Goal: Task Accomplishment & Management: Manage account settings

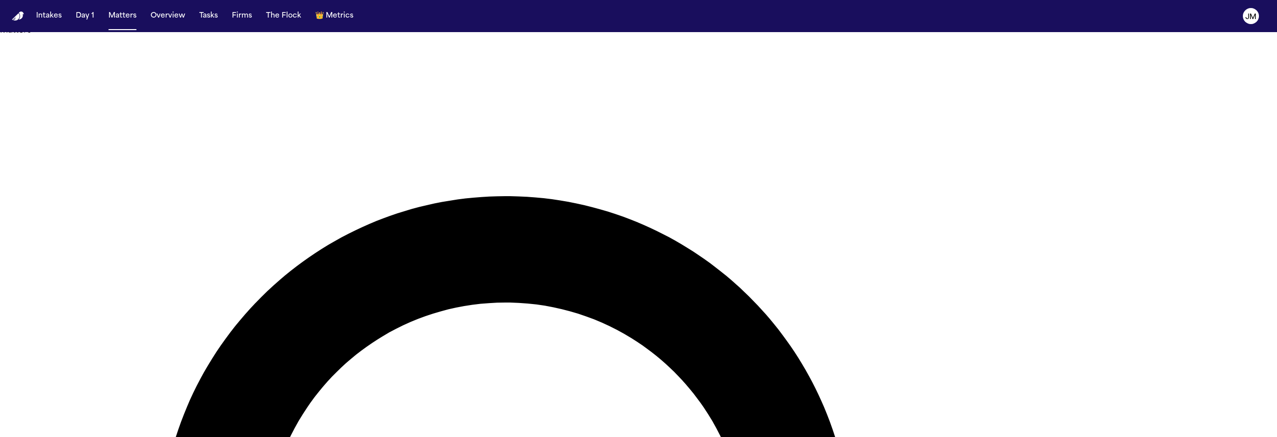
type input "*****"
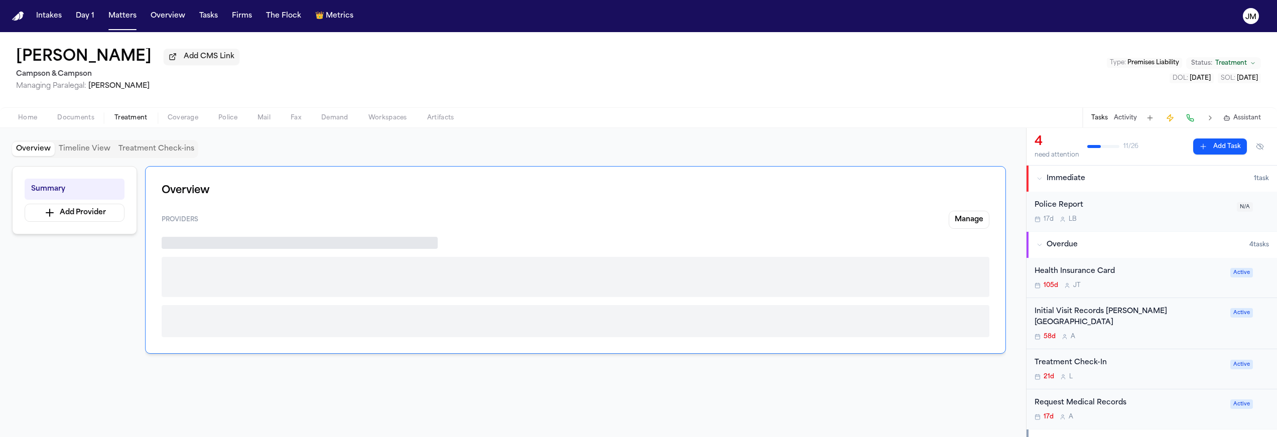
click at [139, 119] on span "Treatment" at bounding box center [130, 118] width 33 height 8
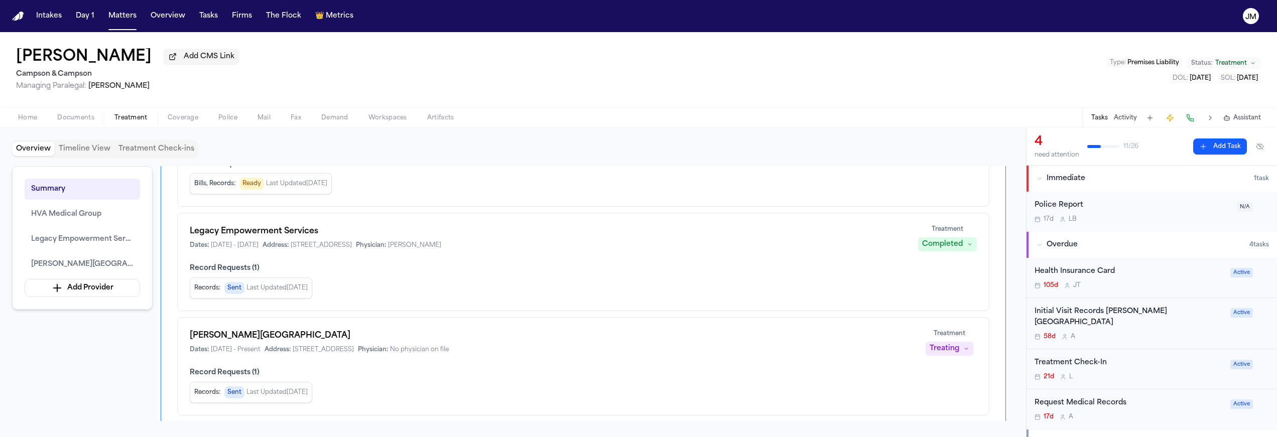
scroll to position [144, 0]
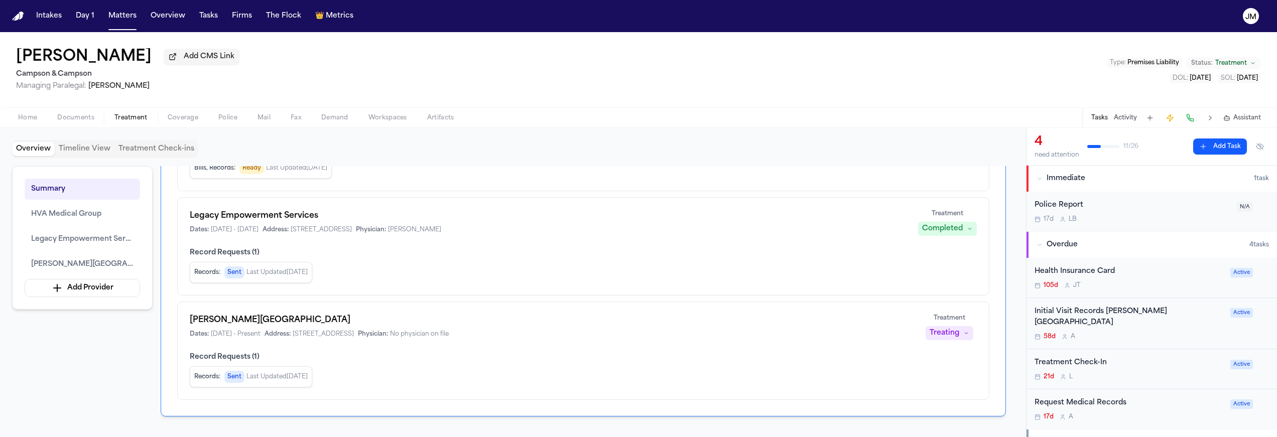
click at [356, 271] on div "Records : Sent Last Updated Sep 18, 2025" at bounding box center [583, 272] width 787 height 21
click at [295, 272] on span "Last Updated Sep 18, 2025" at bounding box center [276, 273] width 61 height 8
click at [89, 235] on span "Legacy Empowerment Services" at bounding box center [82, 239] width 102 height 12
click at [82, 242] on span "Legacy Empowerment Services" at bounding box center [82, 239] width 102 height 12
click at [134, 151] on button "Treatment Check-ins" at bounding box center [156, 149] width 84 height 14
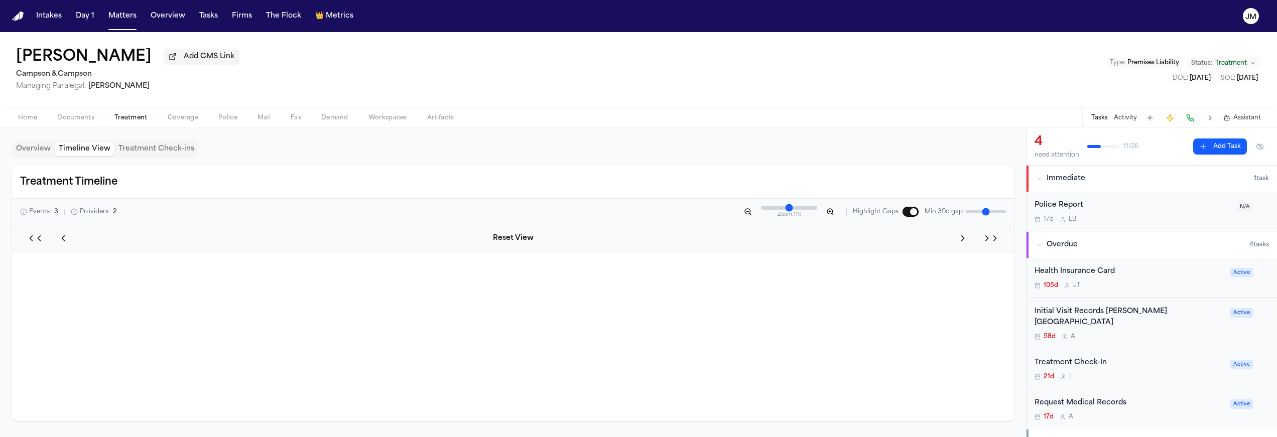
click at [89, 152] on button "Timeline View" at bounding box center [85, 149] width 60 height 14
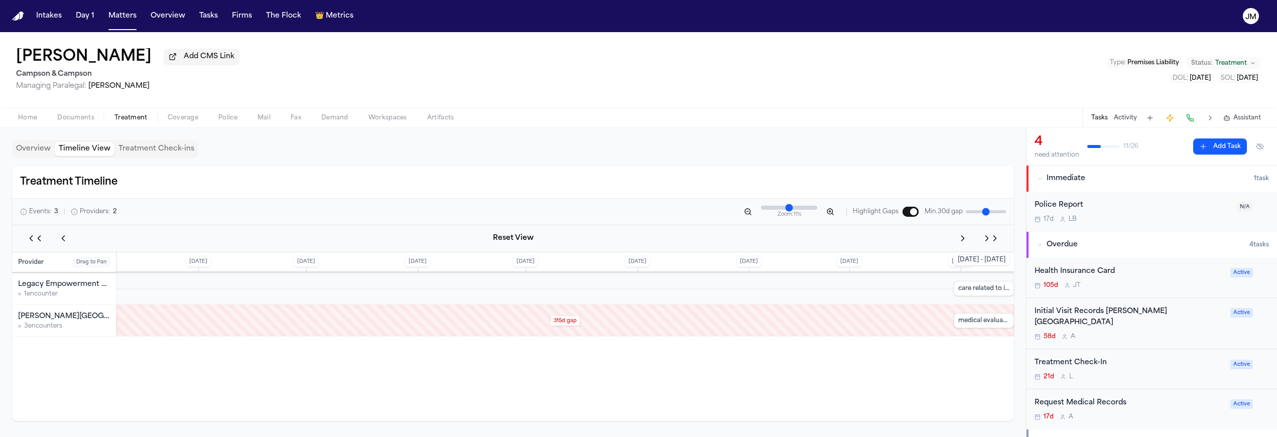
click at [42, 152] on button "Overview" at bounding box center [33, 149] width 43 height 14
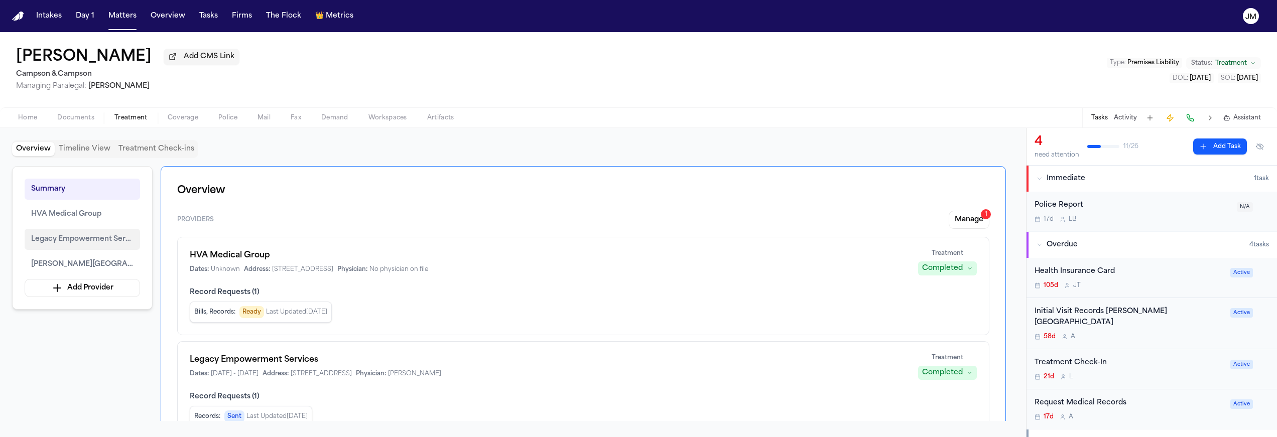
click at [73, 243] on span "Legacy Empowerment Services" at bounding box center [82, 239] width 102 height 12
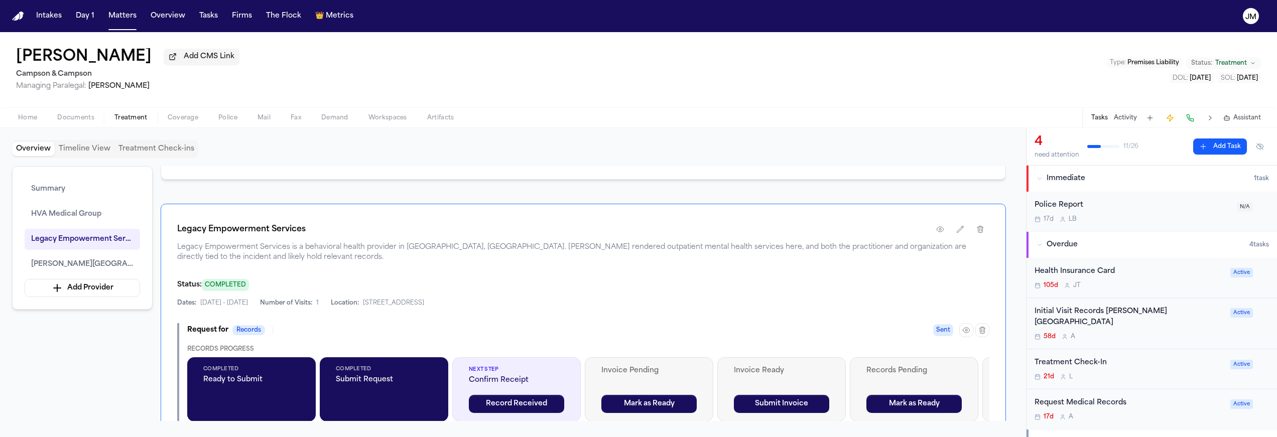
scroll to position [732, 0]
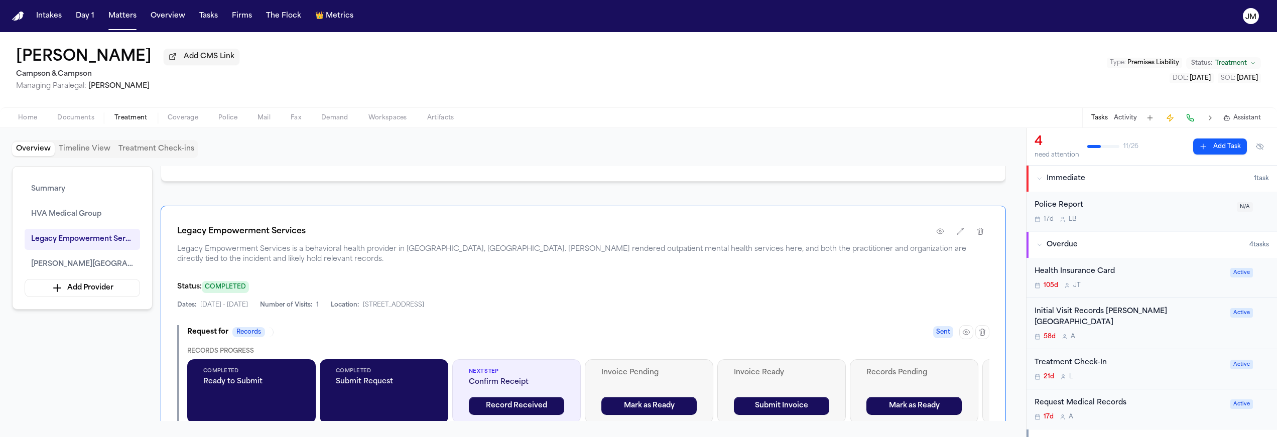
click at [267, 336] on div "Request for Records" at bounding box center [230, 332] width 86 height 10
click at [266, 336] on div "Request for Records" at bounding box center [230, 332] width 86 height 10
click at [239, 336] on span "Records" at bounding box center [248, 332] width 33 height 10
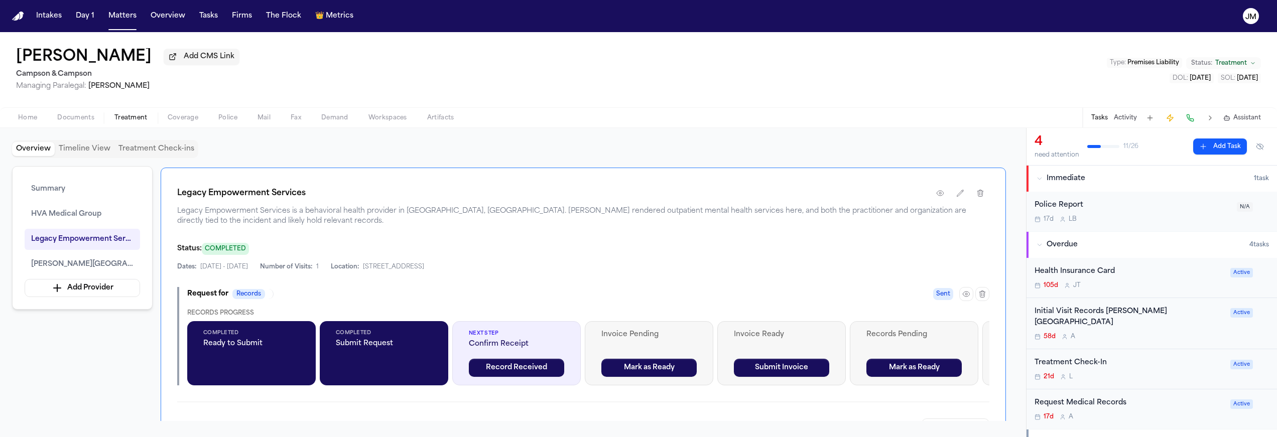
scroll to position [771, 0]
click at [149, 151] on button "Treatment Check-ins" at bounding box center [156, 149] width 84 height 14
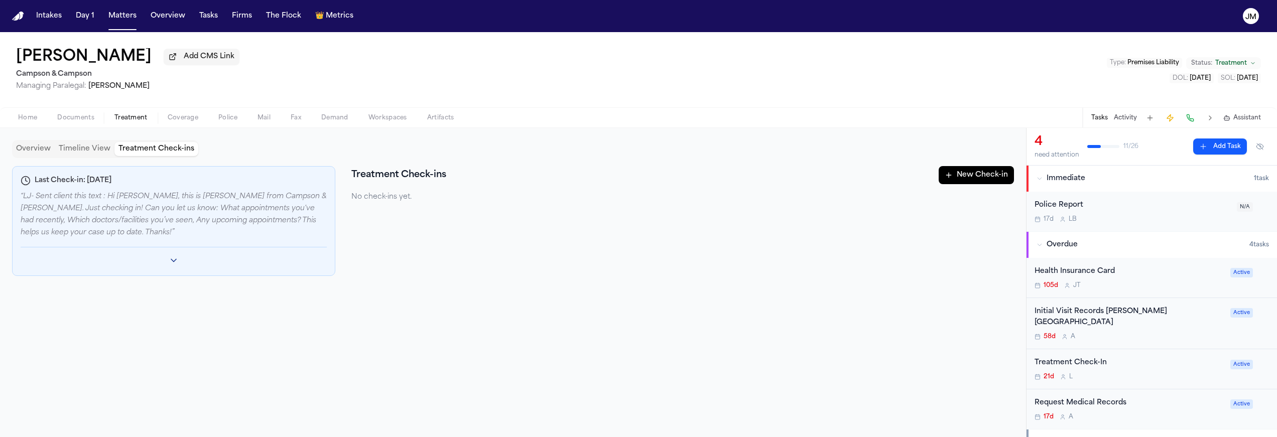
click at [944, 178] on button "New Check-in" at bounding box center [976, 175] width 75 height 18
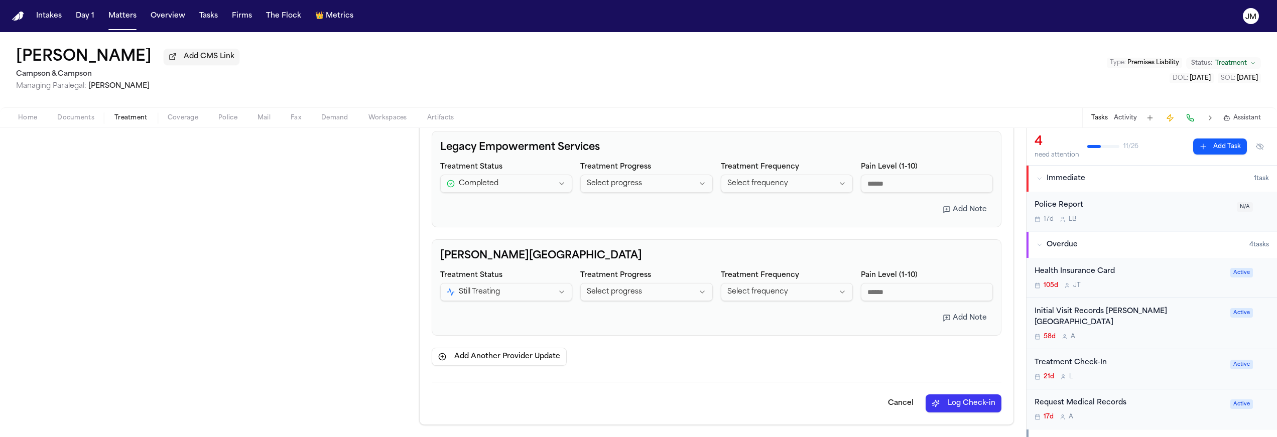
scroll to position [321, 0]
click at [894, 398] on button "Cancel" at bounding box center [901, 404] width 42 height 18
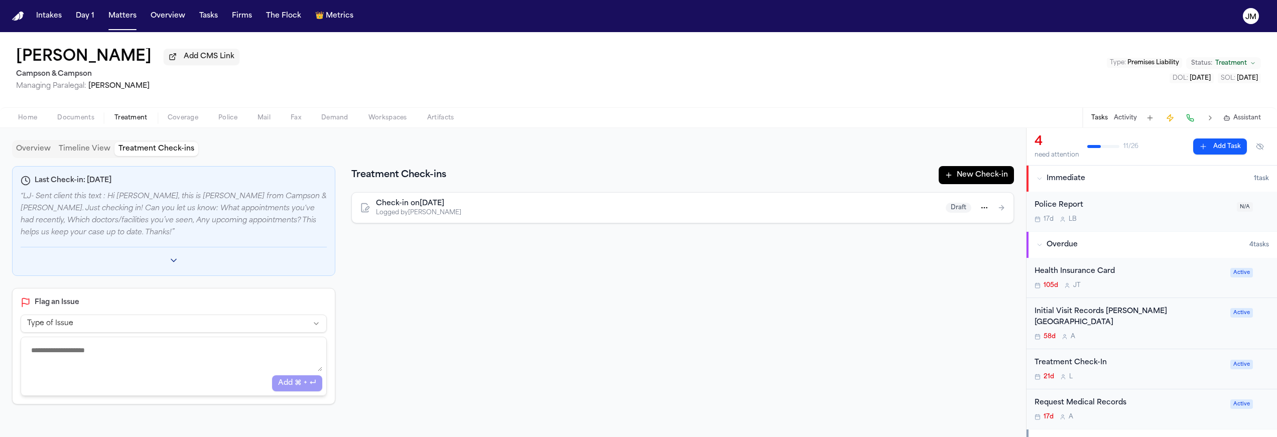
click at [987, 213] on html "Intakes Day 1 Matters Overview Tasks Firms The Flock 👑 Metrics JM Logan Charman…" at bounding box center [638, 218] width 1277 height 437
click at [958, 252] on span "Delete" at bounding box center [963, 247] width 23 height 10
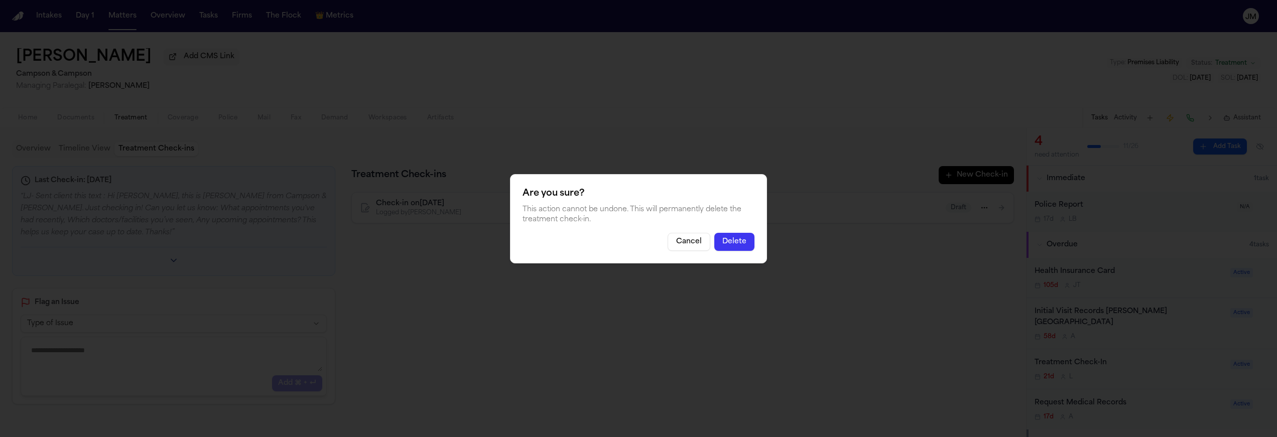
click at [739, 239] on button "Delete" at bounding box center [734, 242] width 40 height 18
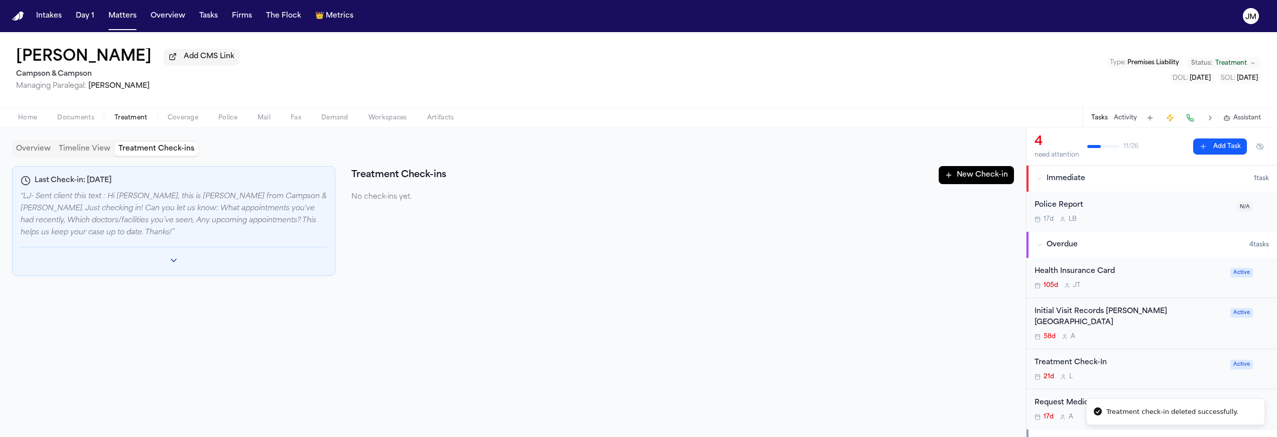
click at [181, 120] on span "Coverage" at bounding box center [183, 118] width 31 height 8
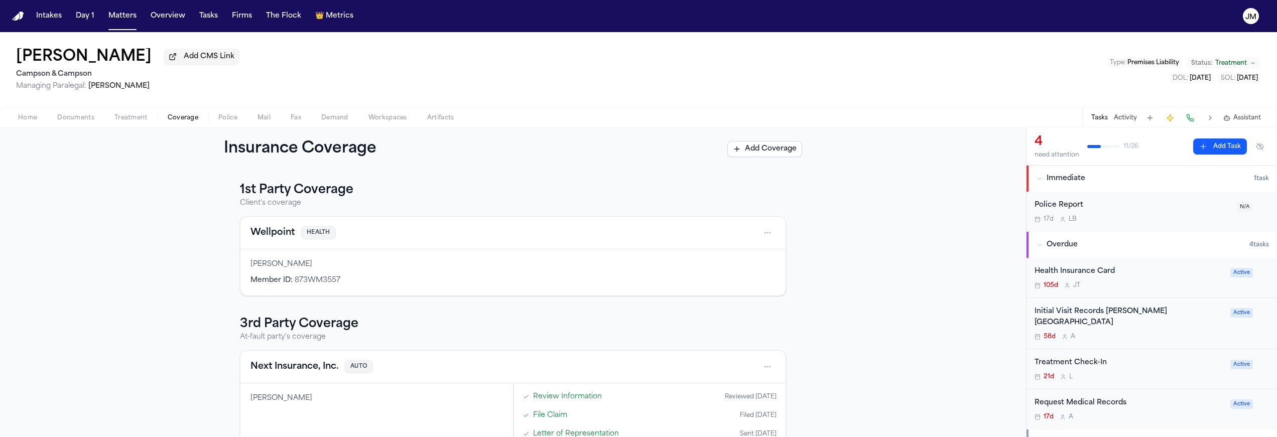
click at [223, 122] on span "Police" at bounding box center [227, 118] width 19 height 8
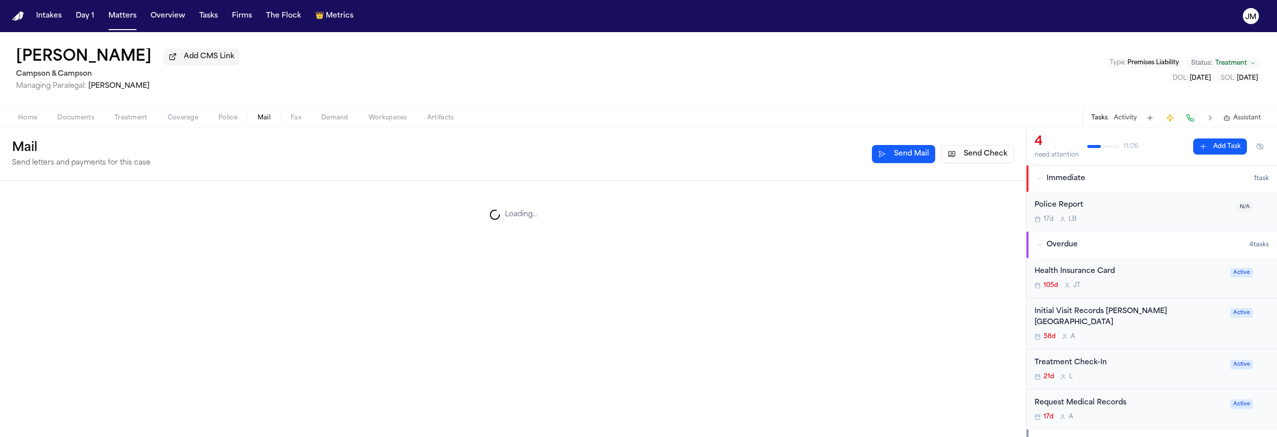
click at [271, 122] on button "Mail" at bounding box center [263, 118] width 33 height 12
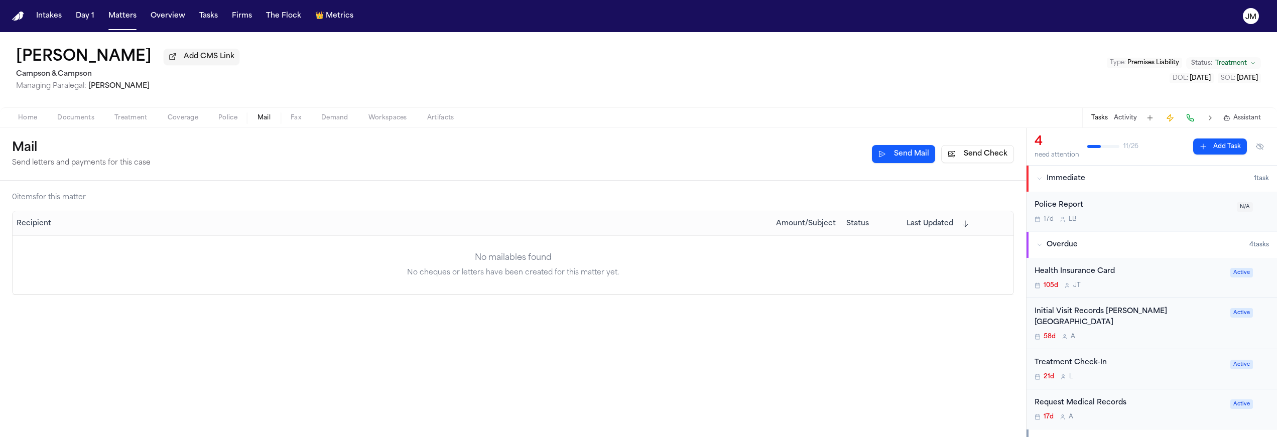
click at [141, 122] on span "Treatment" at bounding box center [130, 118] width 33 height 8
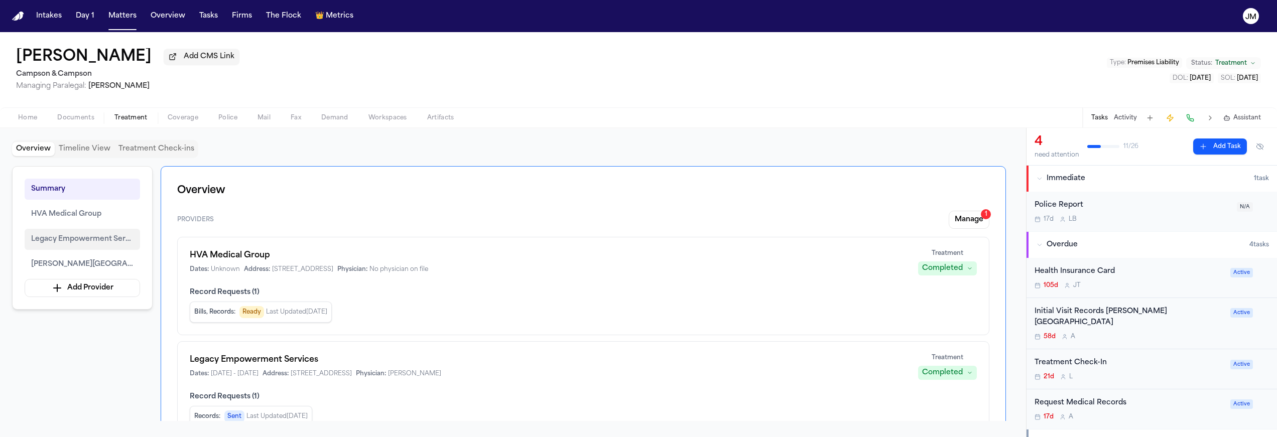
click at [74, 235] on span "Legacy Empowerment Services" at bounding box center [82, 239] width 102 height 12
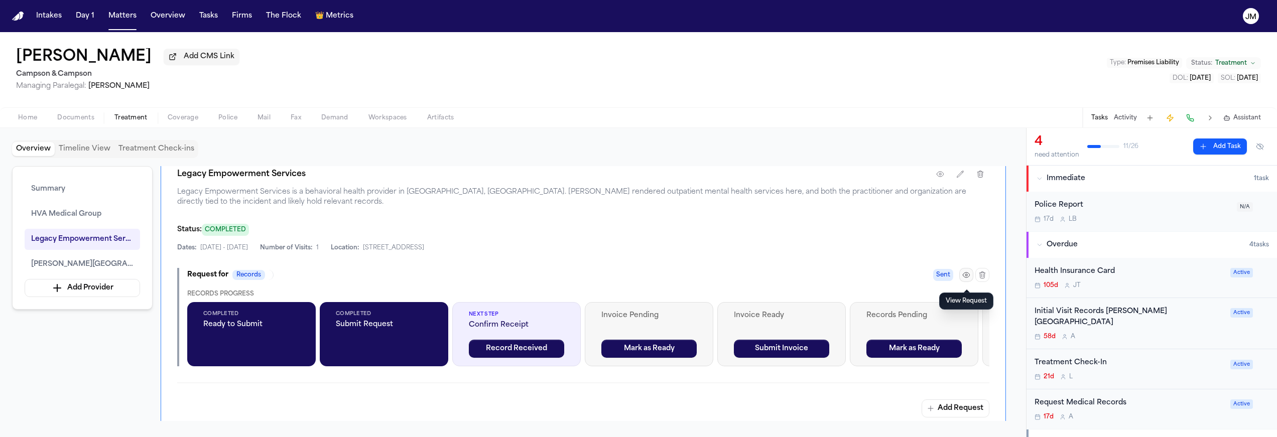
click at [968, 279] on icon "button" at bounding box center [966, 275] width 8 height 8
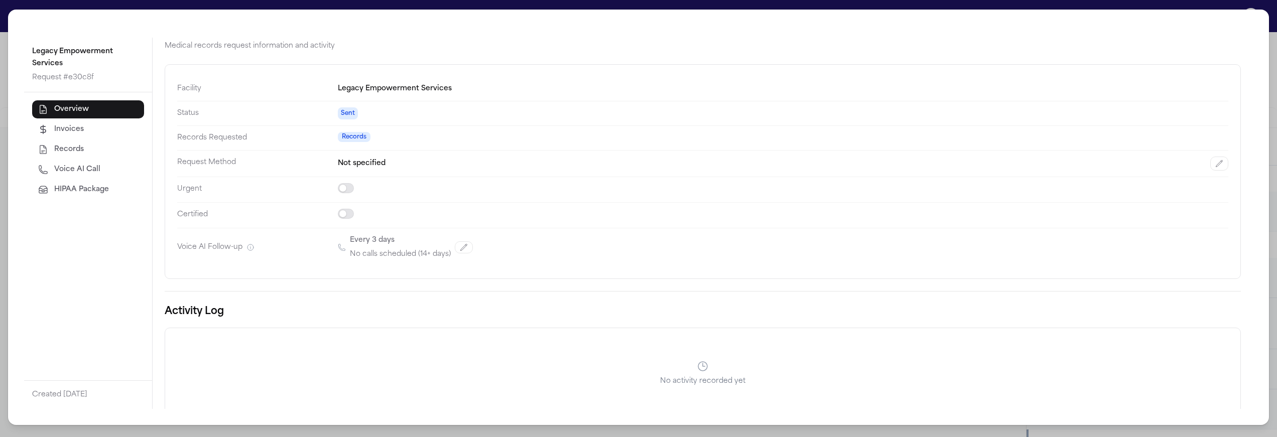
scroll to position [0, 0]
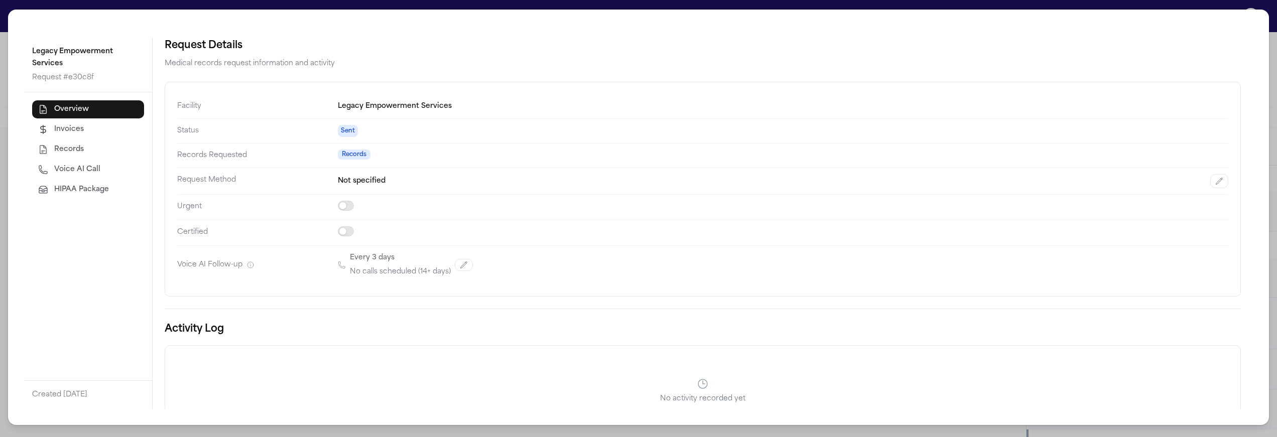
click at [66, 154] on span "Records" at bounding box center [69, 150] width 30 height 10
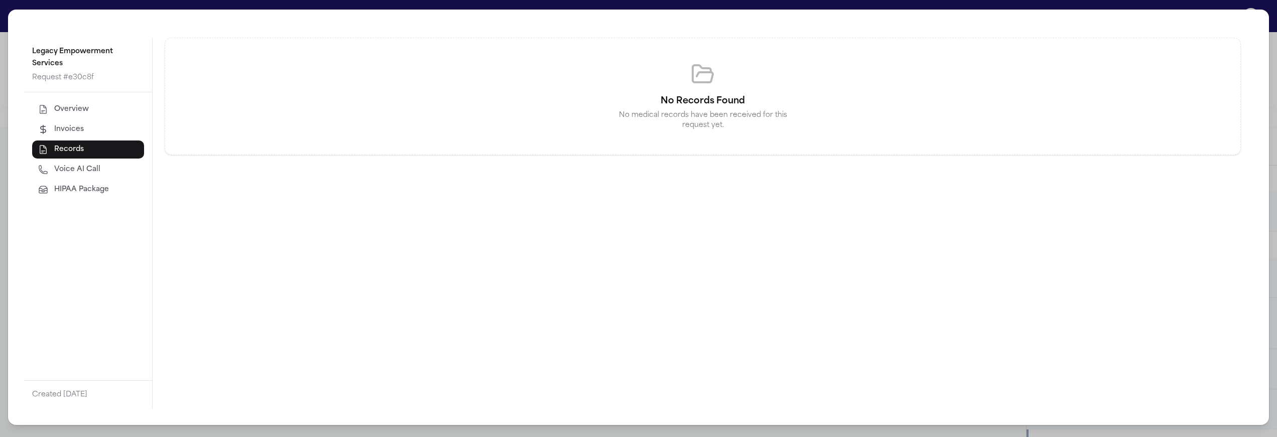
click at [69, 137] on button "Invoices" at bounding box center [88, 129] width 112 height 18
click at [68, 112] on span "Overview" at bounding box center [71, 109] width 35 height 10
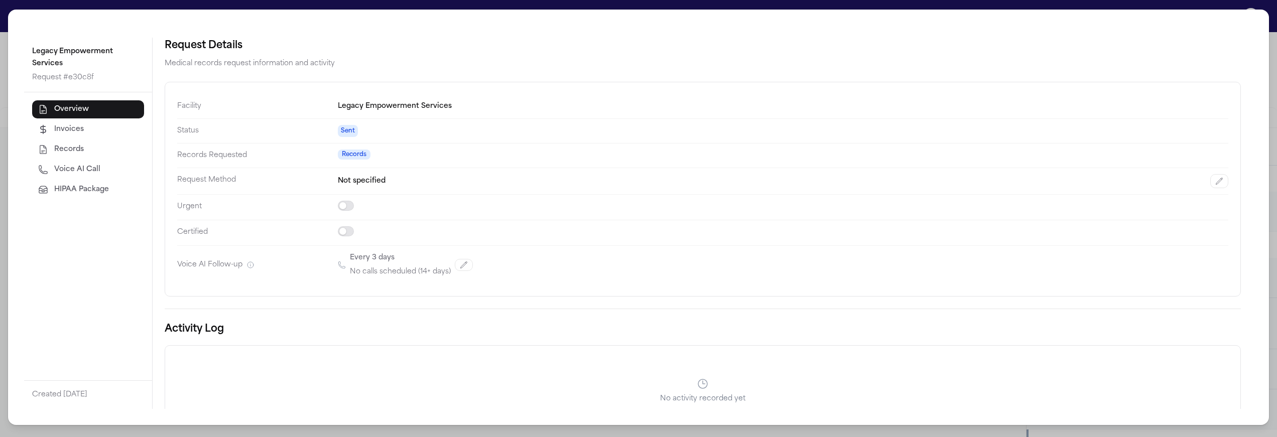
click at [3, 71] on div "Legacy Empowerment Services Request # e30c8f Overview Invoices Records Voice AI…" at bounding box center [638, 218] width 1277 height 437
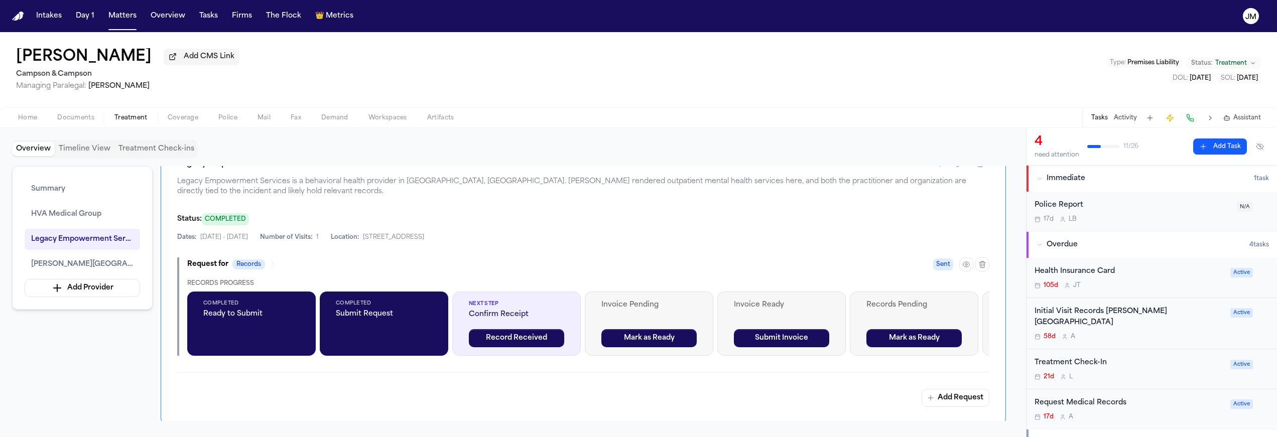
scroll to position [792, 0]
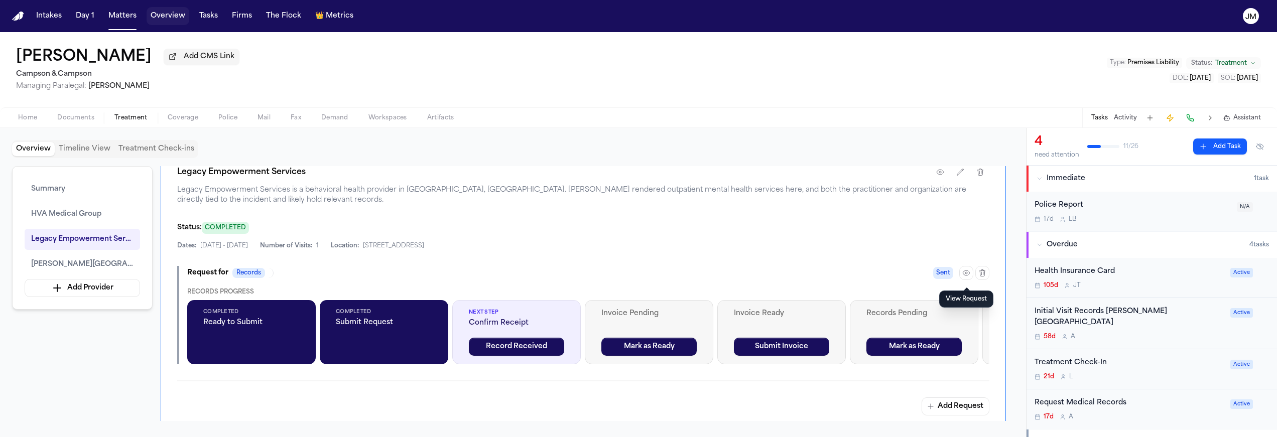
drag, startPoint x: 166, startPoint y: 19, endPoint x: 174, endPoint y: 16, distance: 8.6
click at [166, 19] on button "Overview" at bounding box center [168, 16] width 43 height 18
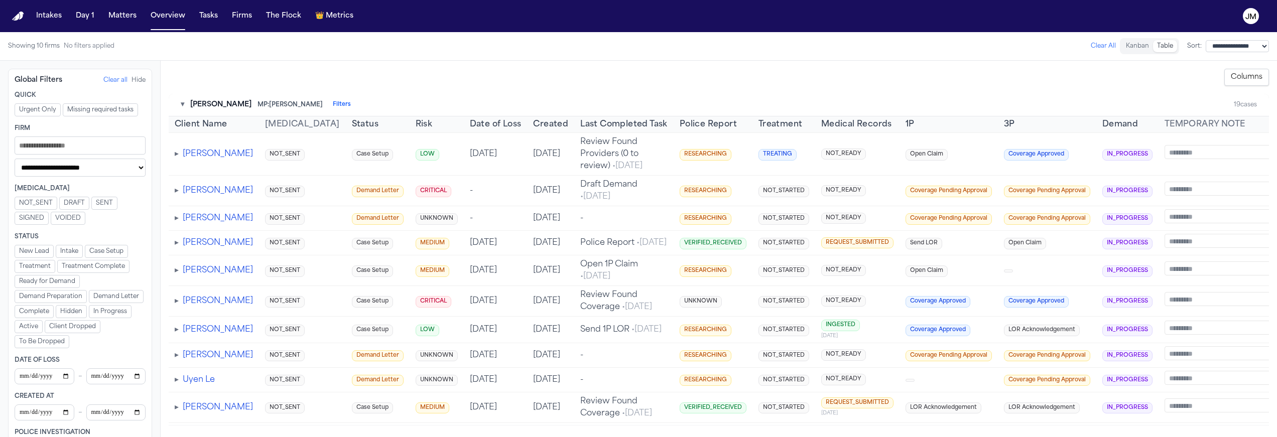
click at [122, 168] on select "**********" at bounding box center [80, 168] width 131 height 18
select select "**********"
click at [15, 161] on select "**********" at bounding box center [80, 168] width 131 height 18
click at [106, 169] on select "**********" at bounding box center [80, 170] width 131 height 18
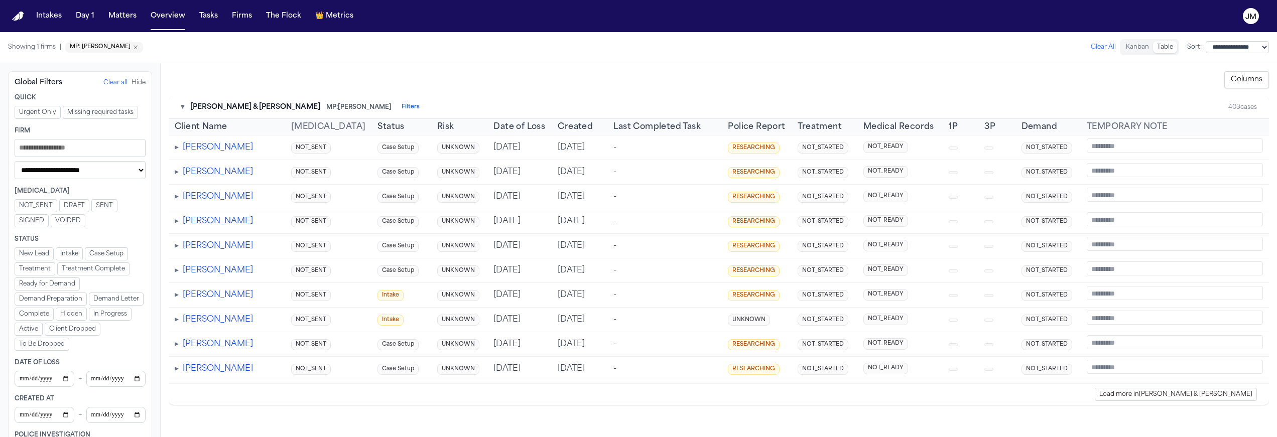
click at [118, 174] on select "**********" at bounding box center [80, 170] width 131 height 18
click at [15, 161] on select "**********" at bounding box center [80, 170] width 131 height 18
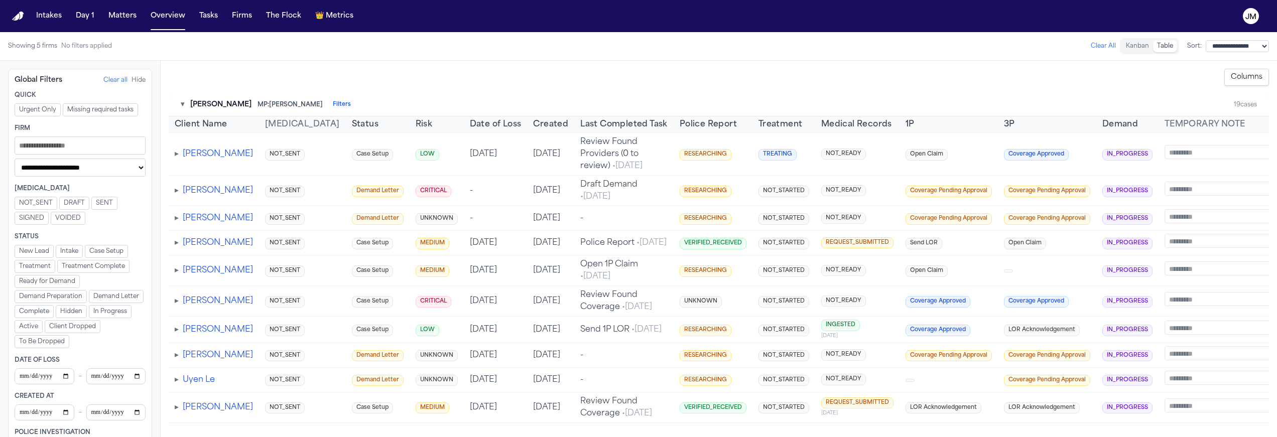
click at [129, 171] on select "**********" at bounding box center [80, 168] width 131 height 18
select select "**********"
click at [15, 161] on select "**********" at bounding box center [80, 168] width 131 height 18
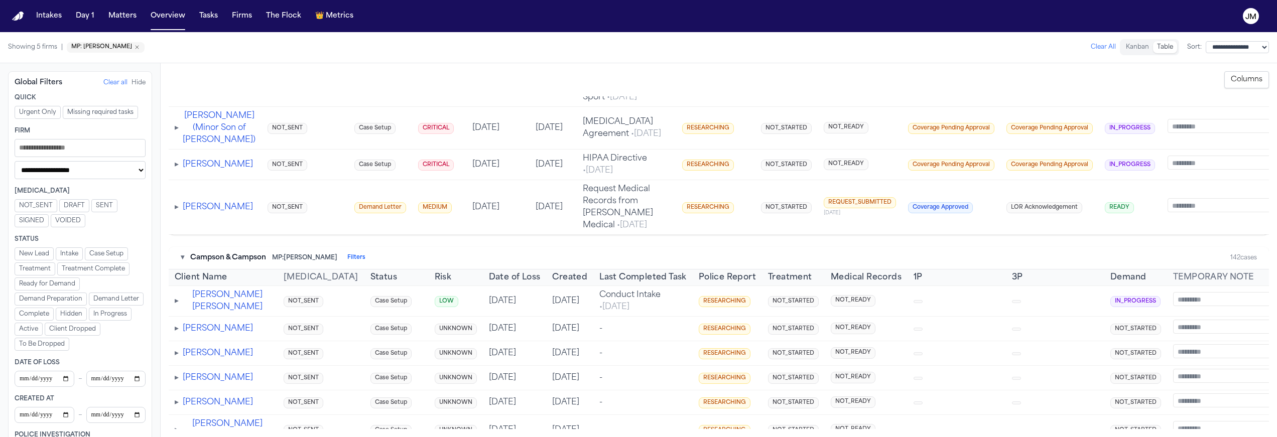
scroll to position [326, 0]
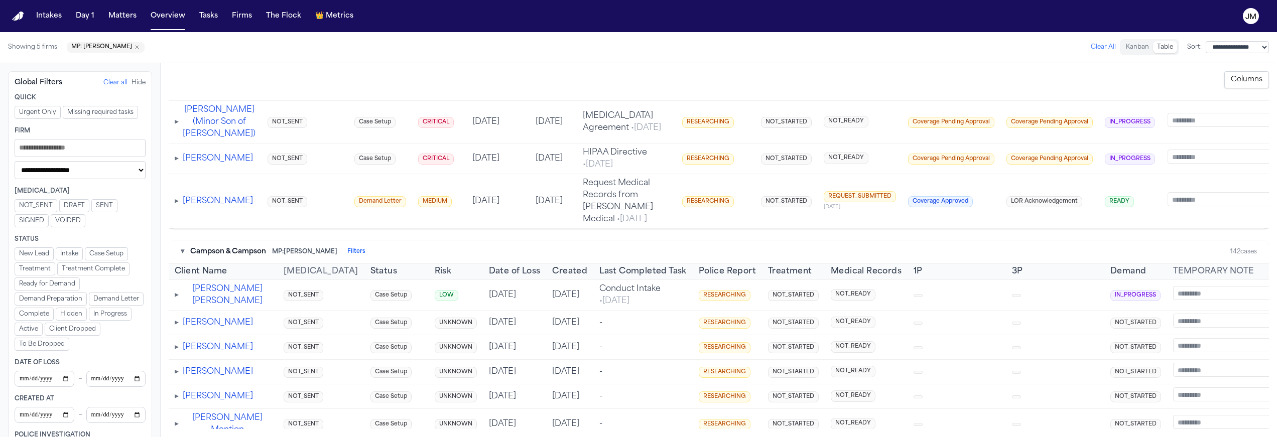
click at [184, 257] on div "▾ Campson & Campson MP: Jacqueline Maldonado Filters" at bounding box center [273, 252] width 185 height 10
click at [183, 257] on button "▾" at bounding box center [183, 252] width 4 height 10
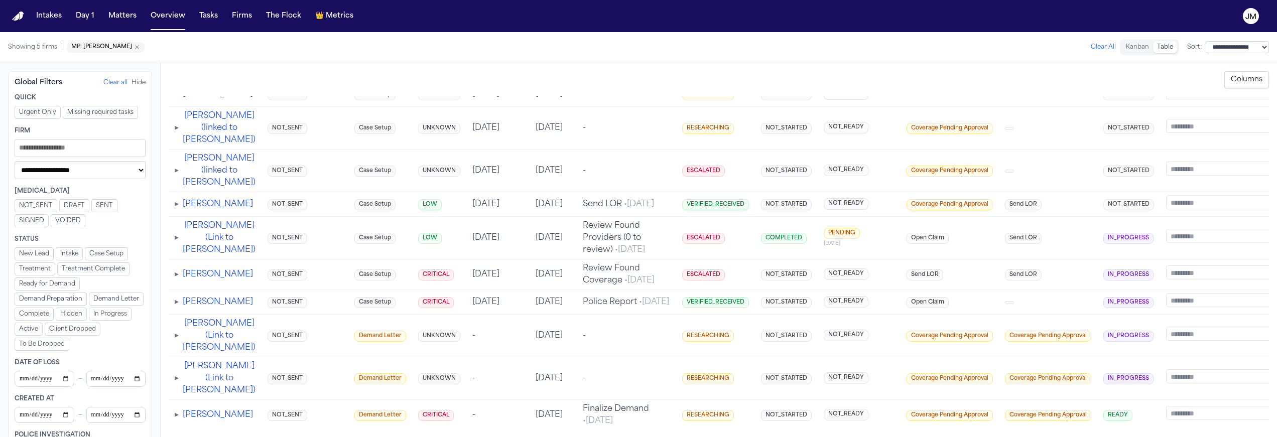
scroll to position [572, 0]
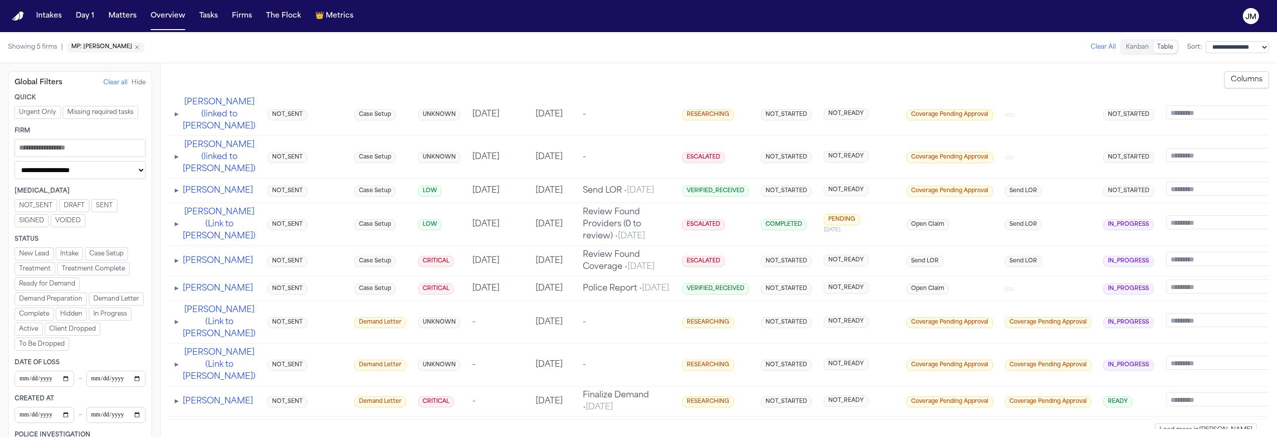
click at [999, 203] on td "Send LOR" at bounding box center [1048, 190] width 98 height 25
click at [202, 197] on button "Charles Beck" at bounding box center [218, 191] width 70 height 12
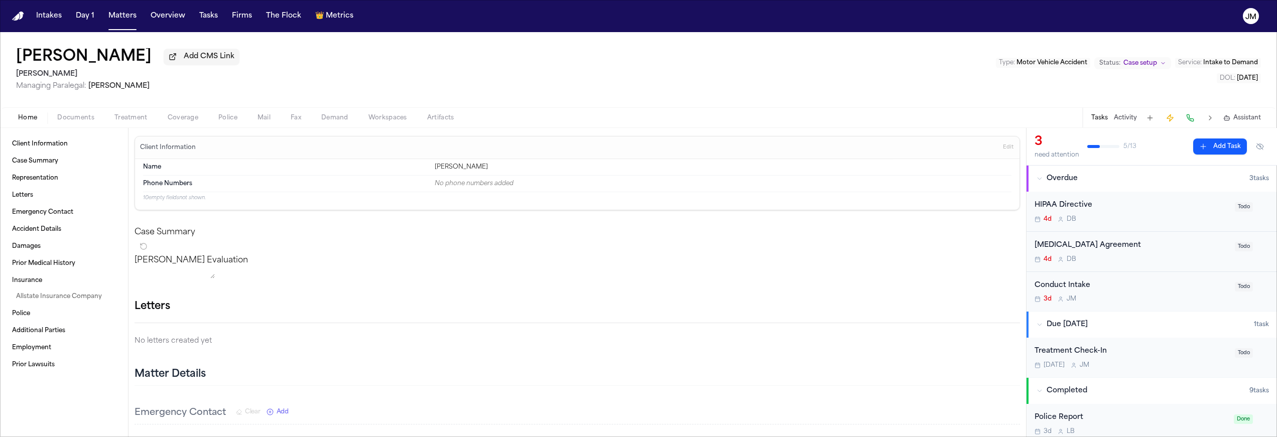
scroll to position [43, 0]
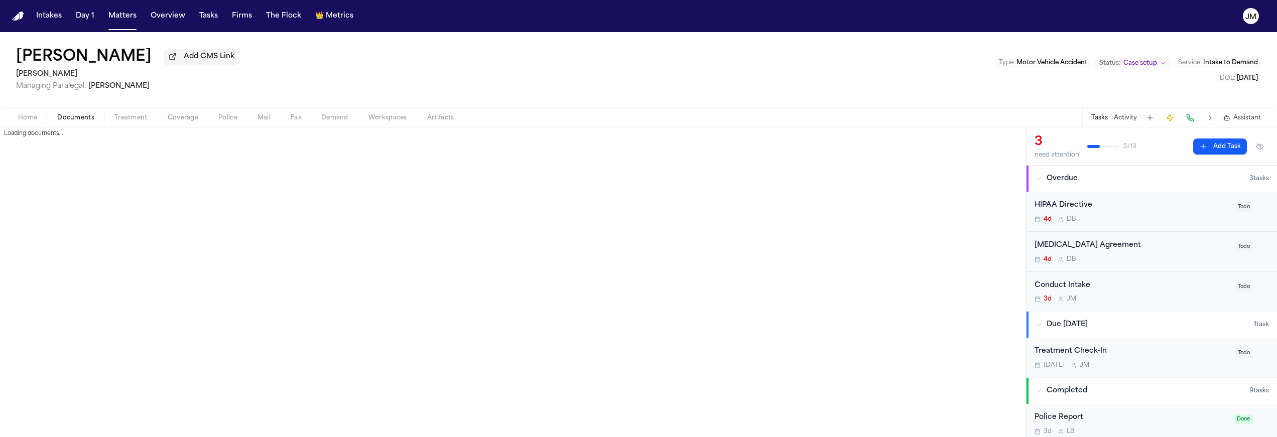
click at [84, 119] on span "Documents" at bounding box center [75, 118] width 37 height 8
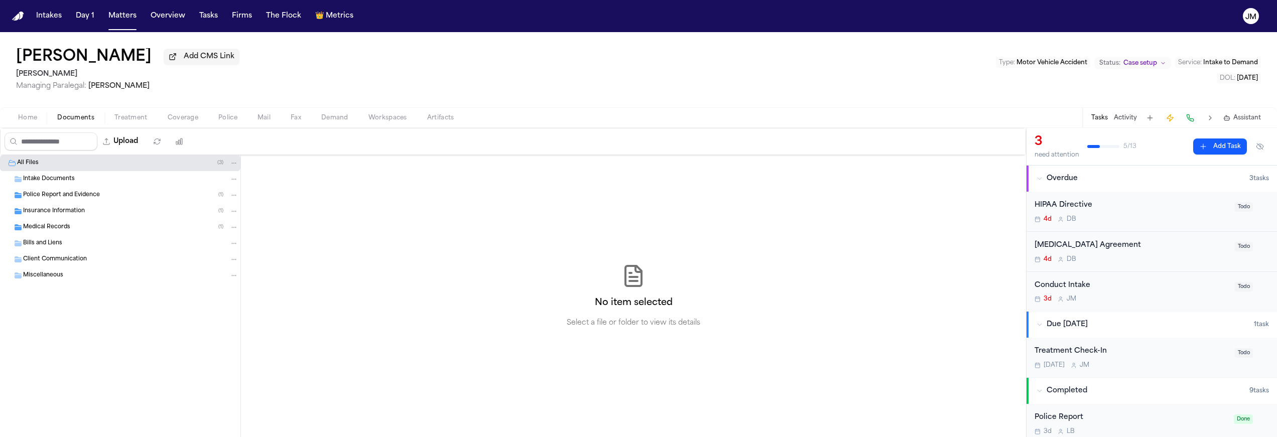
click at [65, 209] on span "Insurance Information" at bounding box center [54, 211] width 62 height 9
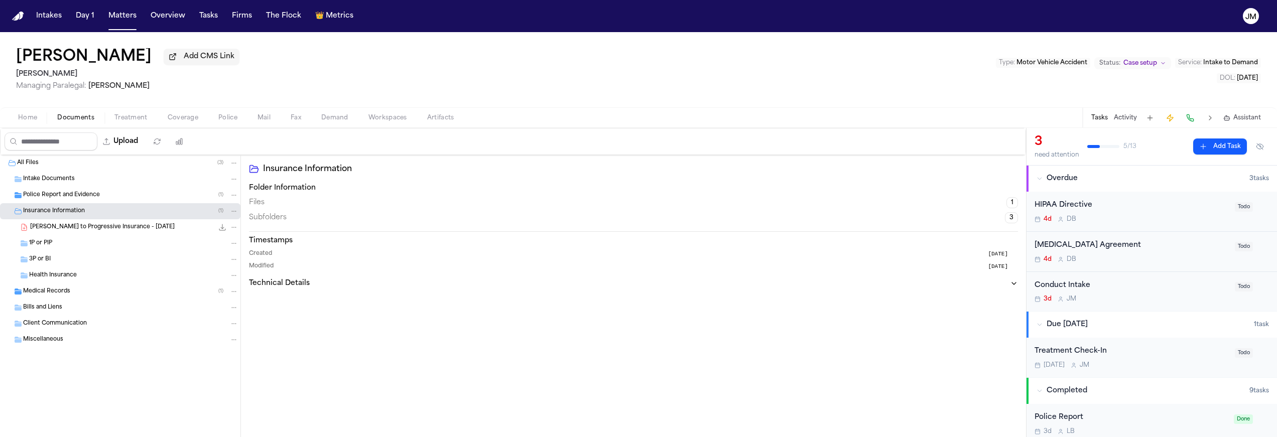
click at [62, 243] on div "1P or PIP" at bounding box center [133, 243] width 209 height 9
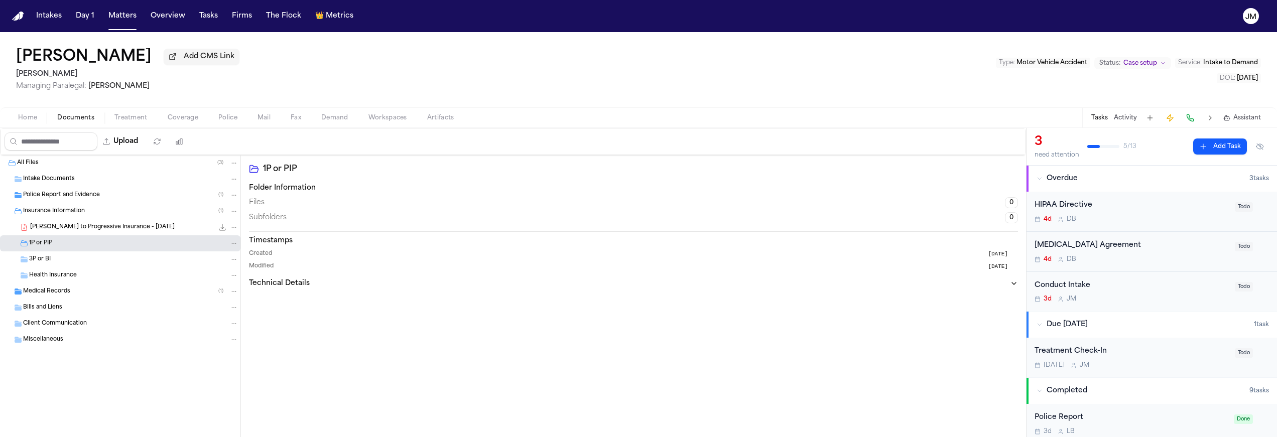
click at [58, 262] on div "3P or BI" at bounding box center [133, 259] width 209 height 9
click at [63, 246] on div "1P or PIP" at bounding box center [133, 243] width 209 height 9
click at [57, 264] on div "3P or BI" at bounding box center [133, 259] width 209 height 9
click at [57, 248] on div "1P or PIP" at bounding box center [133, 243] width 209 height 9
click at [61, 200] on span "Police Report and Evidence" at bounding box center [61, 195] width 77 height 9
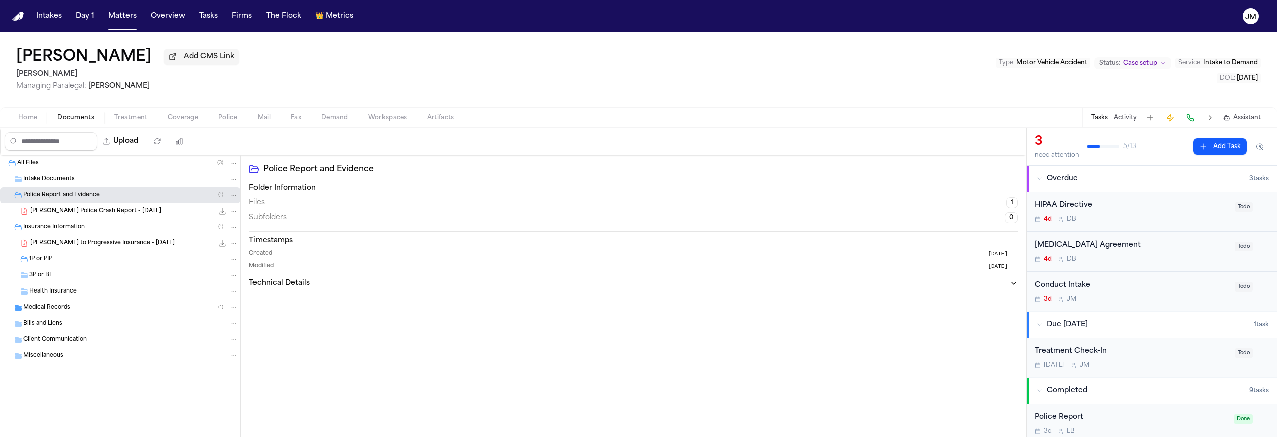
click at [61, 200] on span "Police Report and Evidence" at bounding box center [61, 195] width 77 height 9
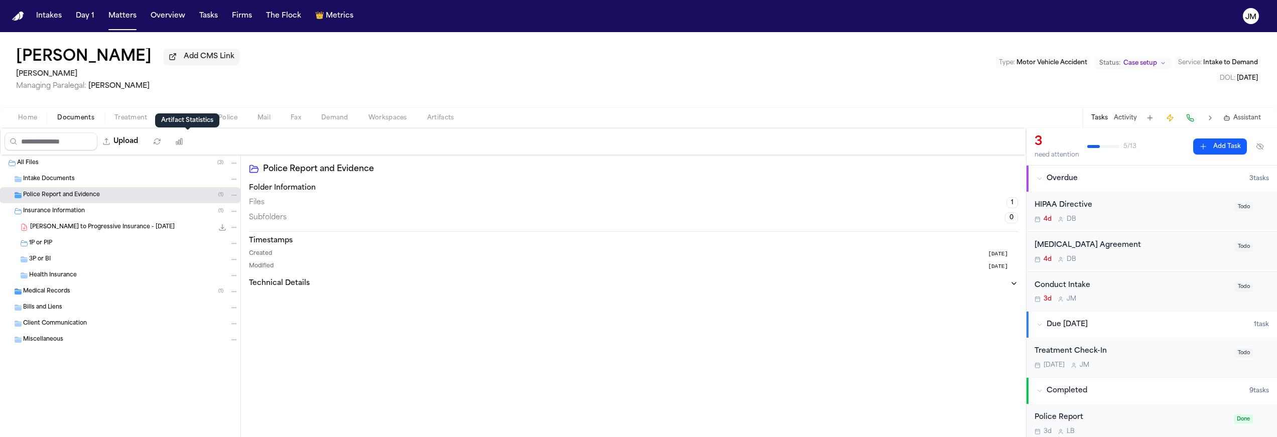
click at [189, 123] on div "Artifact Statistics Artifact Statistics" at bounding box center [187, 120] width 64 height 14
click at [180, 120] on span "Coverage" at bounding box center [183, 118] width 31 height 8
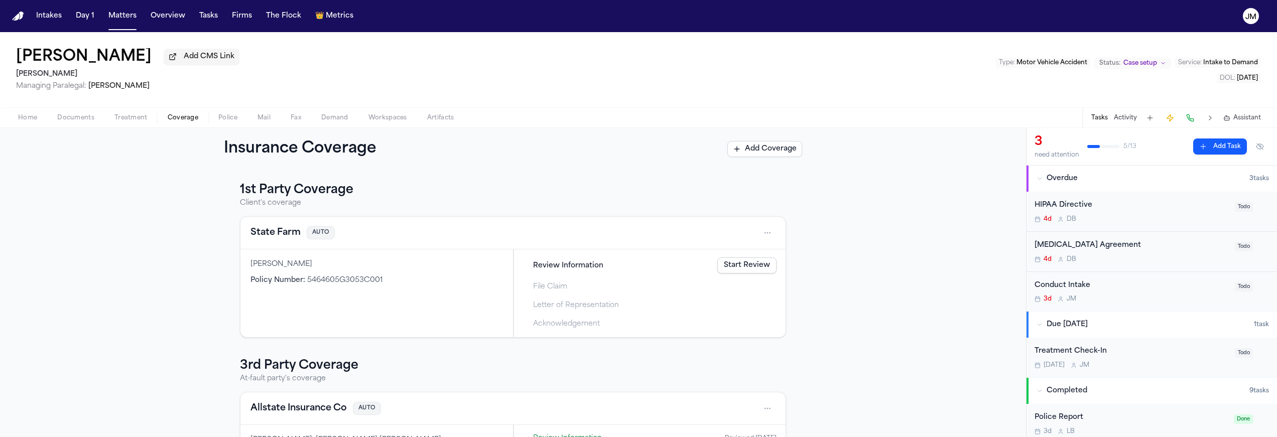
click at [73, 120] on span "Documents" at bounding box center [75, 118] width 37 height 8
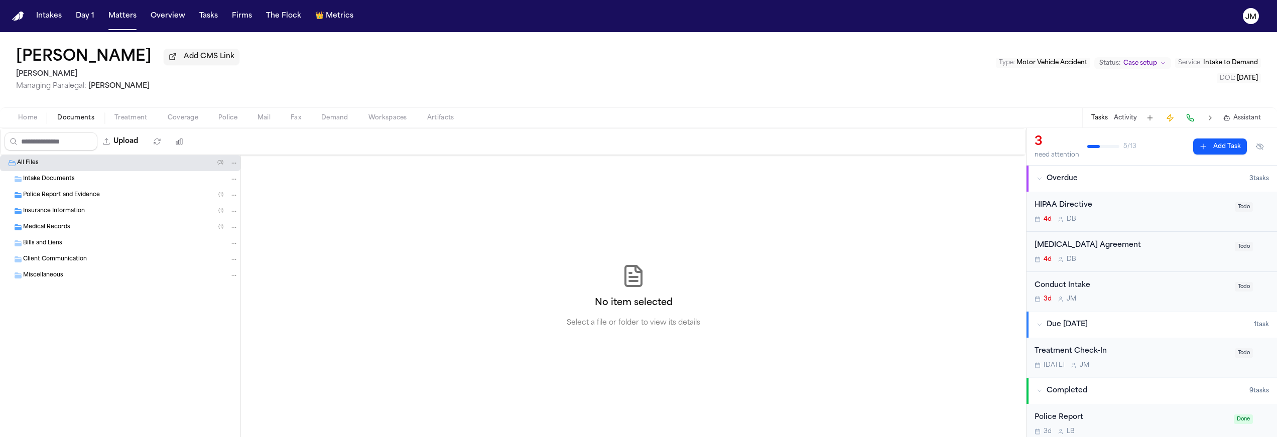
click at [41, 213] on span "Insurance Information" at bounding box center [54, 211] width 62 height 9
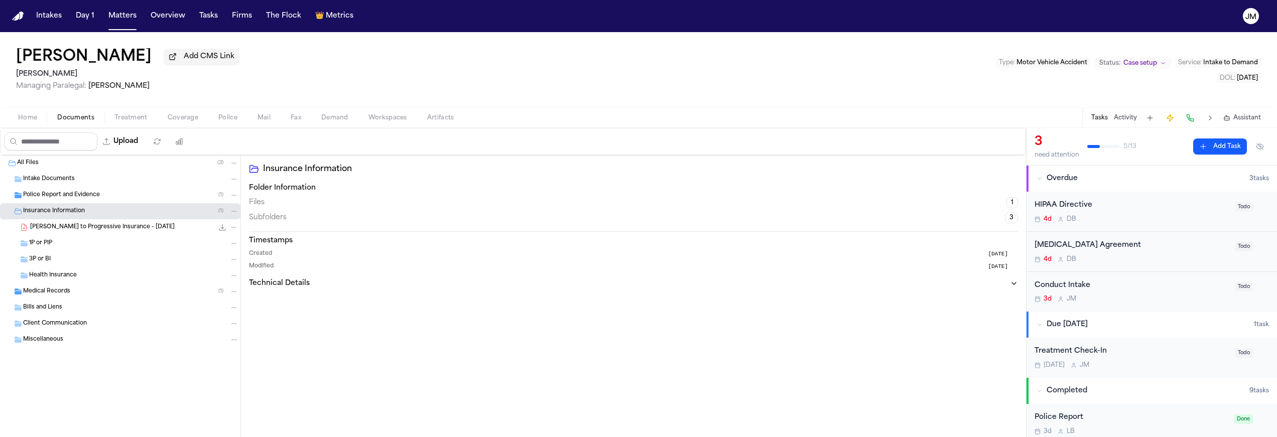
click at [45, 260] on span "3P or BI" at bounding box center [40, 259] width 22 height 9
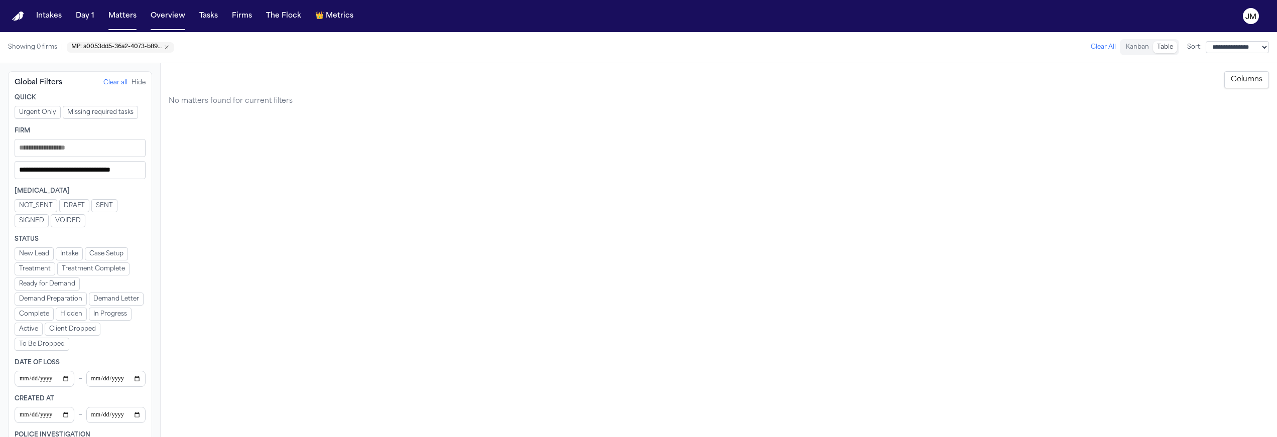
select select "**********"
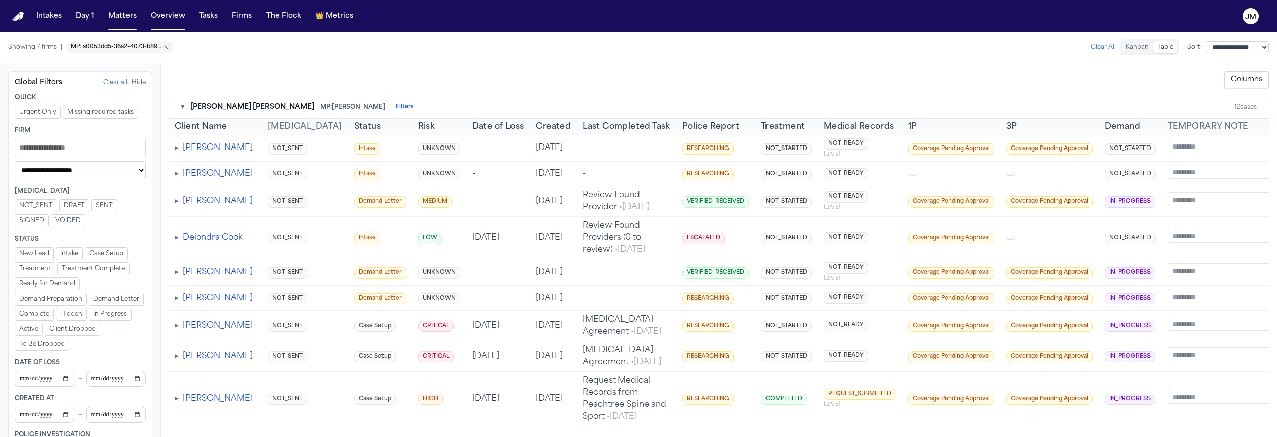
click at [183, 107] on button "▾" at bounding box center [183, 107] width 4 height 10
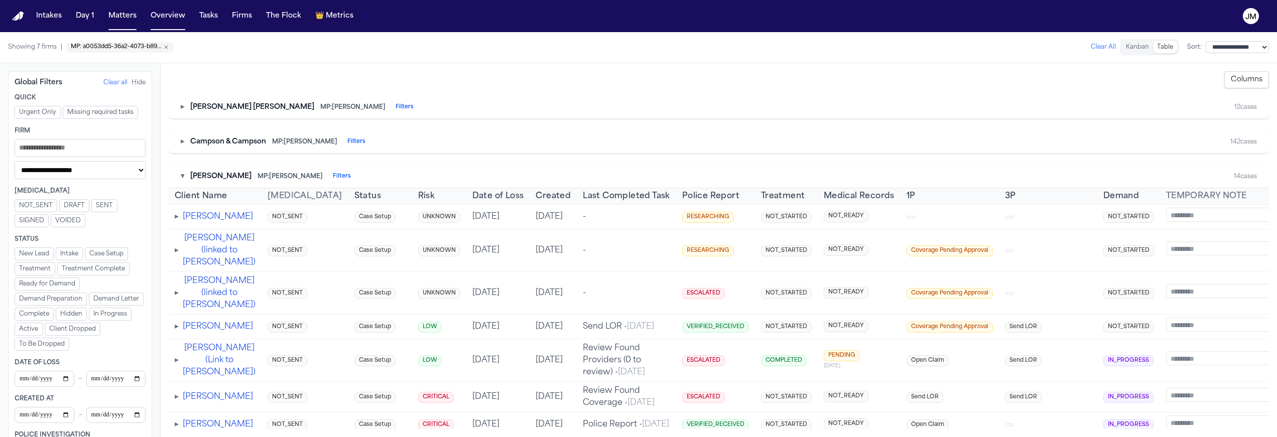
click at [183, 177] on button "▾" at bounding box center [183, 177] width 4 height 10
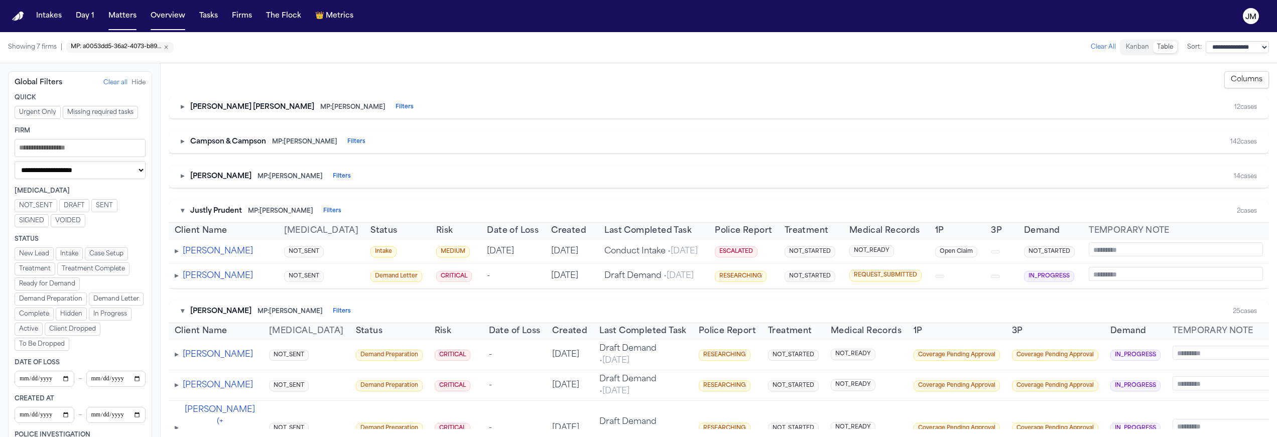
click at [182, 212] on button "▾" at bounding box center [183, 211] width 4 height 10
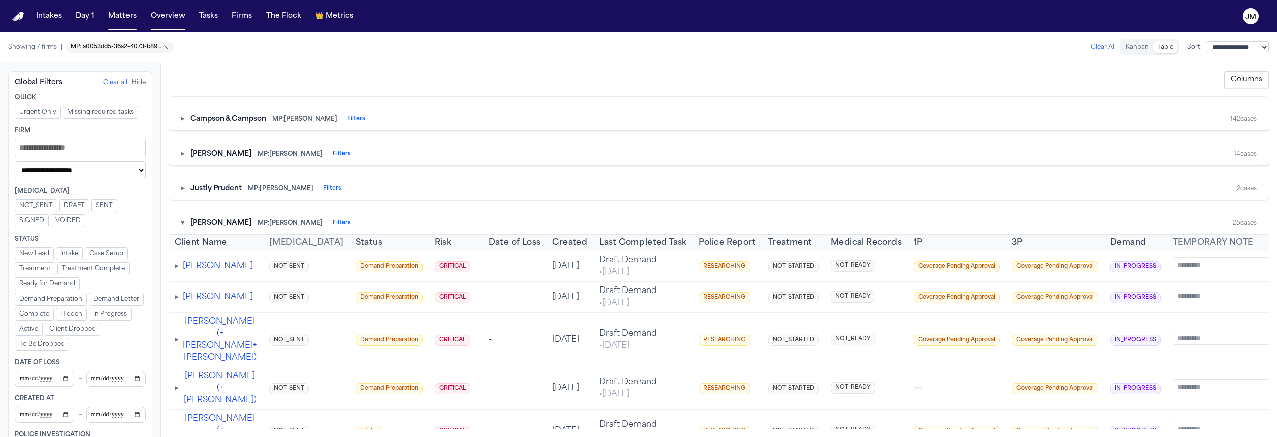
scroll to position [46, 0]
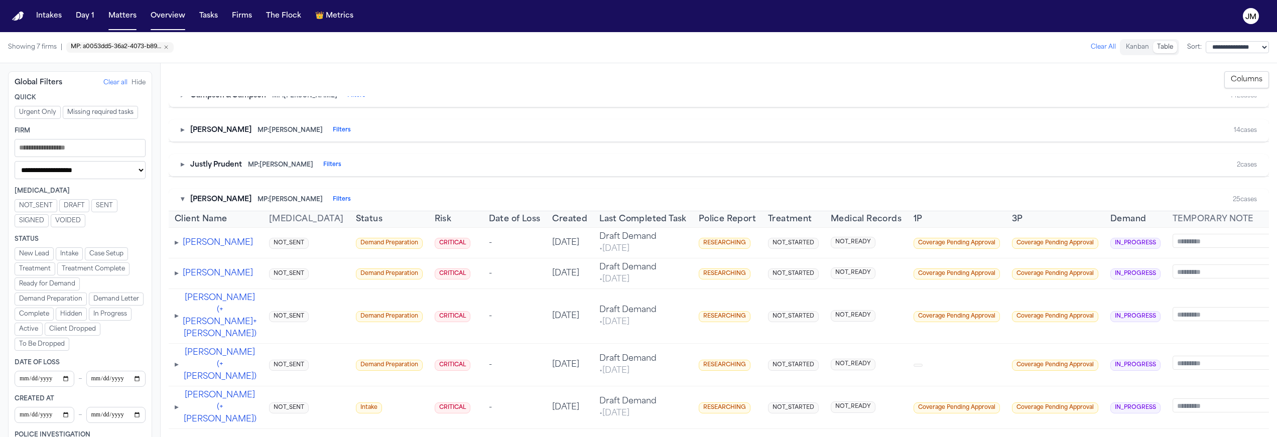
click at [181, 203] on button "▾" at bounding box center [183, 200] width 4 height 10
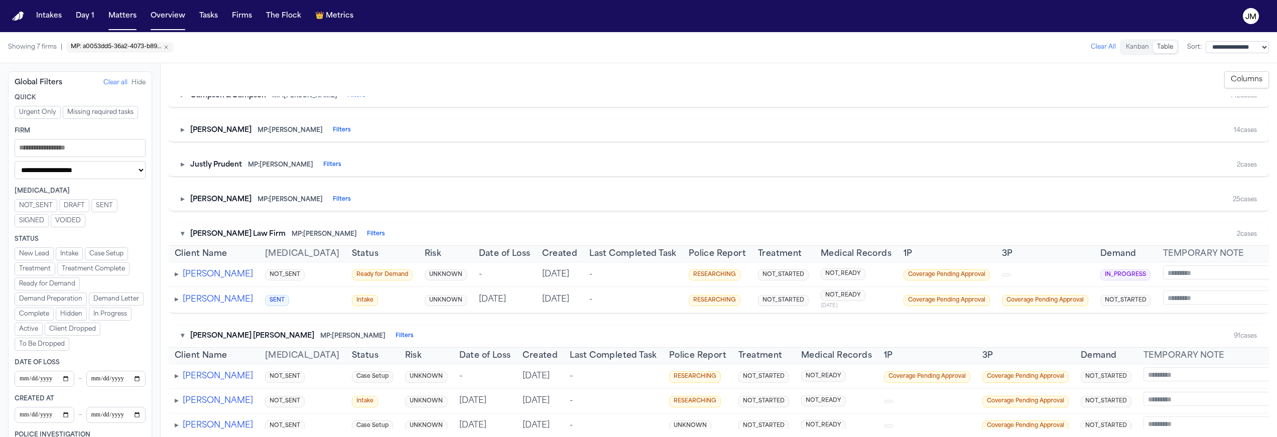
click at [183, 236] on button "▾" at bounding box center [183, 234] width 4 height 10
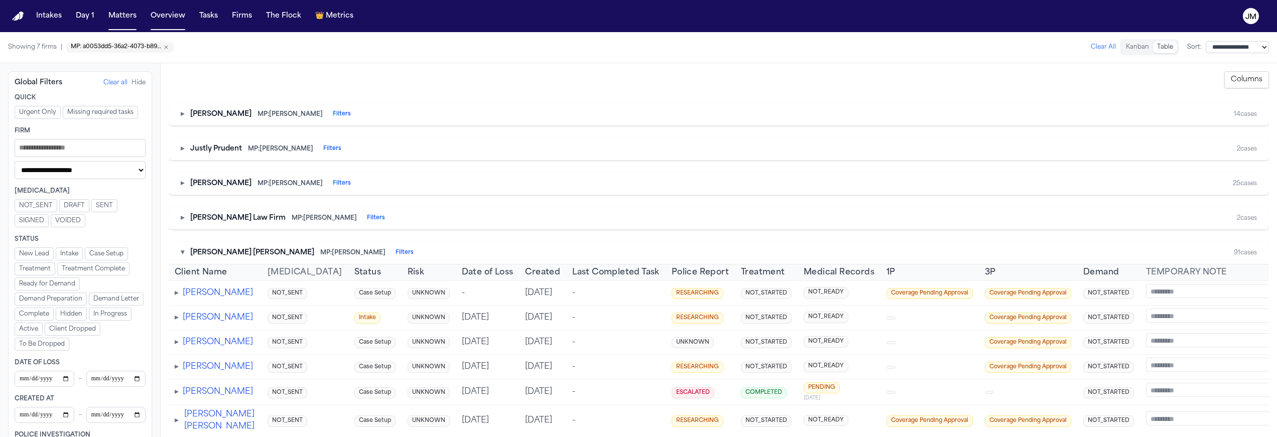
scroll to position [61, 0]
click at [182, 255] on button "▾" at bounding box center [183, 254] width 4 height 10
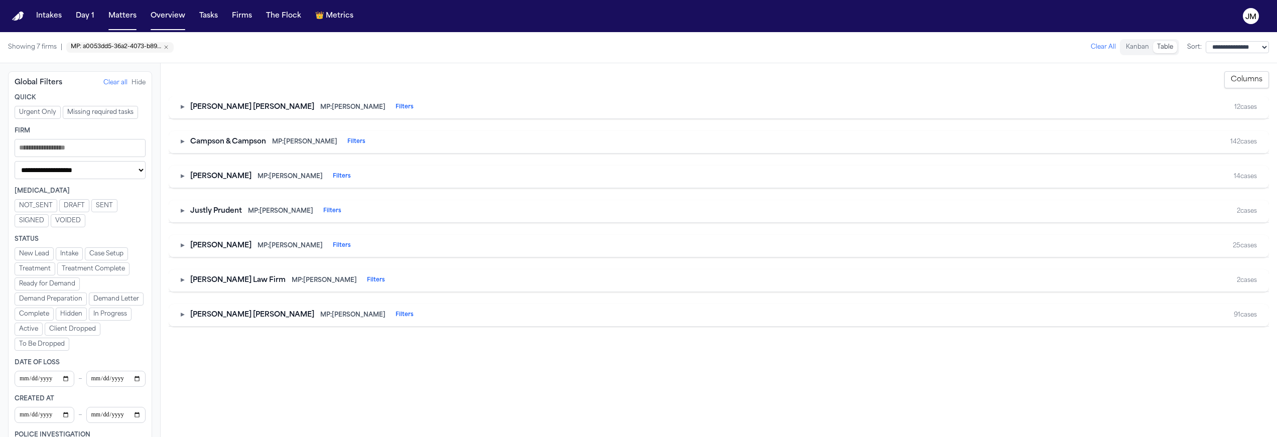
scroll to position [0, 0]
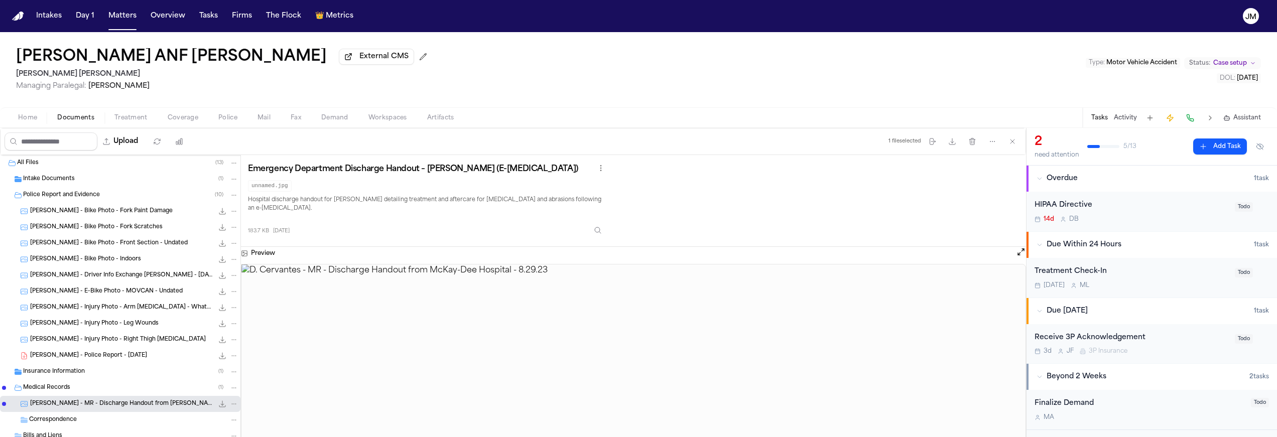
scroll to position [64, 0]
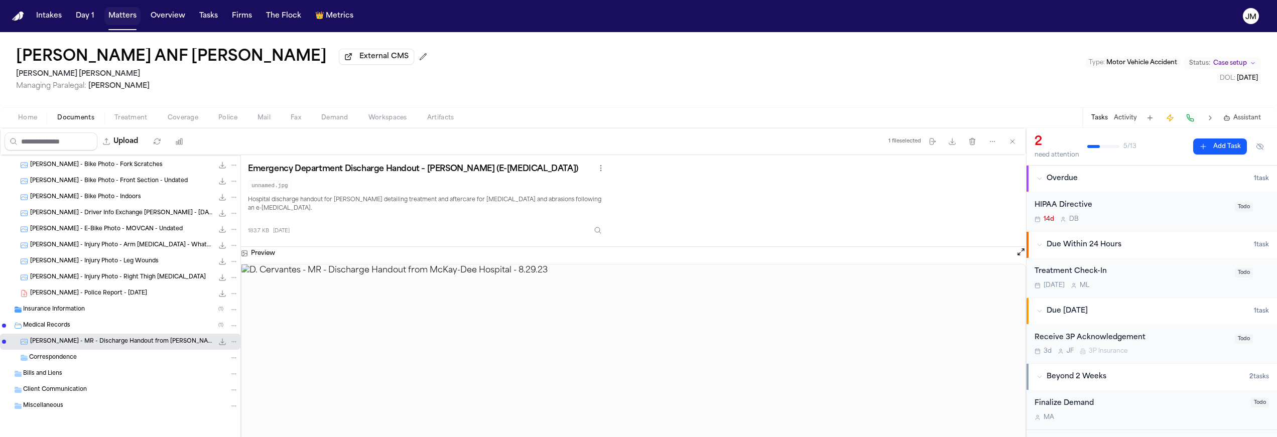
click at [123, 21] on button "Matters" at bounding box center [122, 16] width 36 height 18
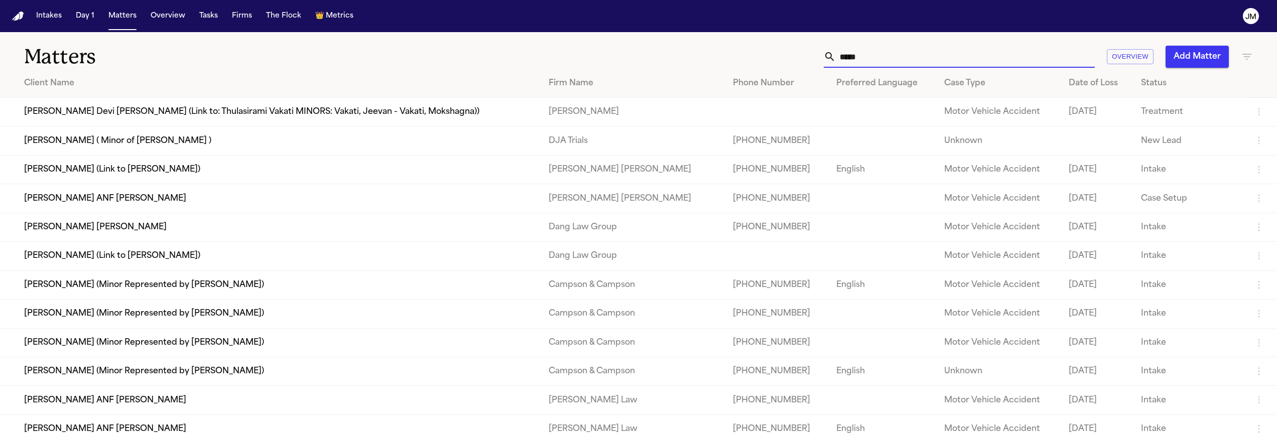
click at [881, 60] on input "*****" at bounding box center [965, 57] width 259 height 22
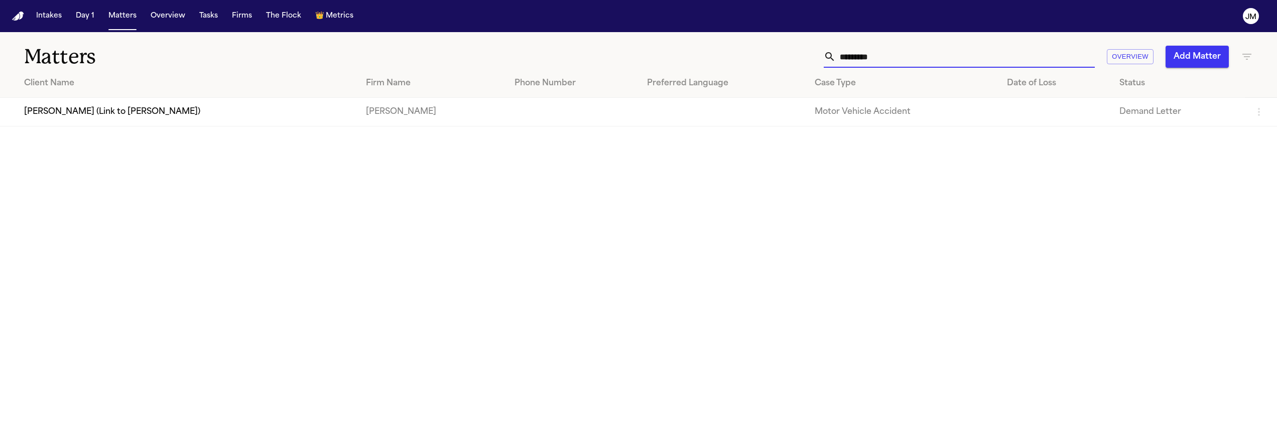
click at [878, 55] on input "*********" at bounding box center [965, 57] width 259 height 22
type input "*********"
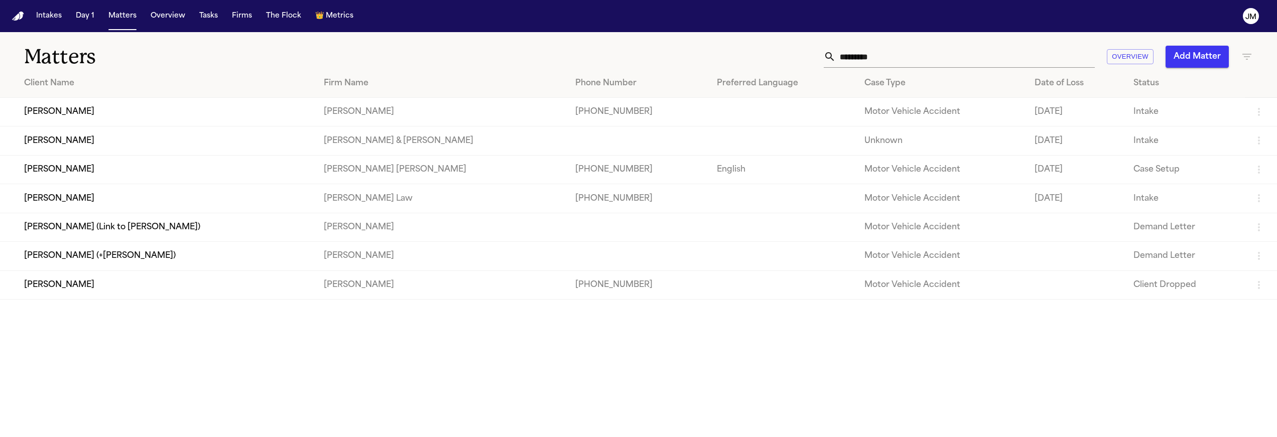
click at [118, 169] on td "Stephanie Doerr" at bounding box center [158, 169] width 316 height 29
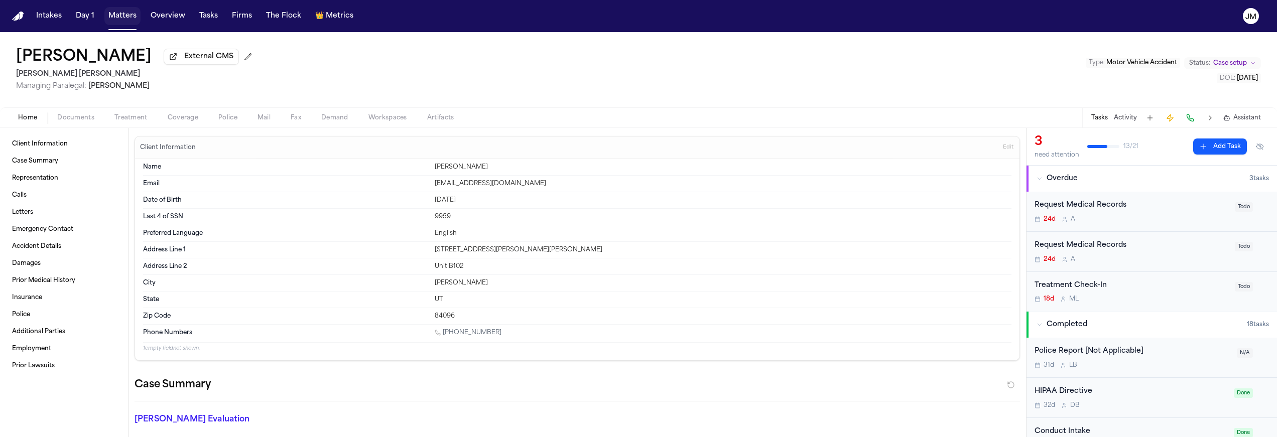
click at [125, 18] on button "Matters" at bounding box center [122, 16] width 36 height 18
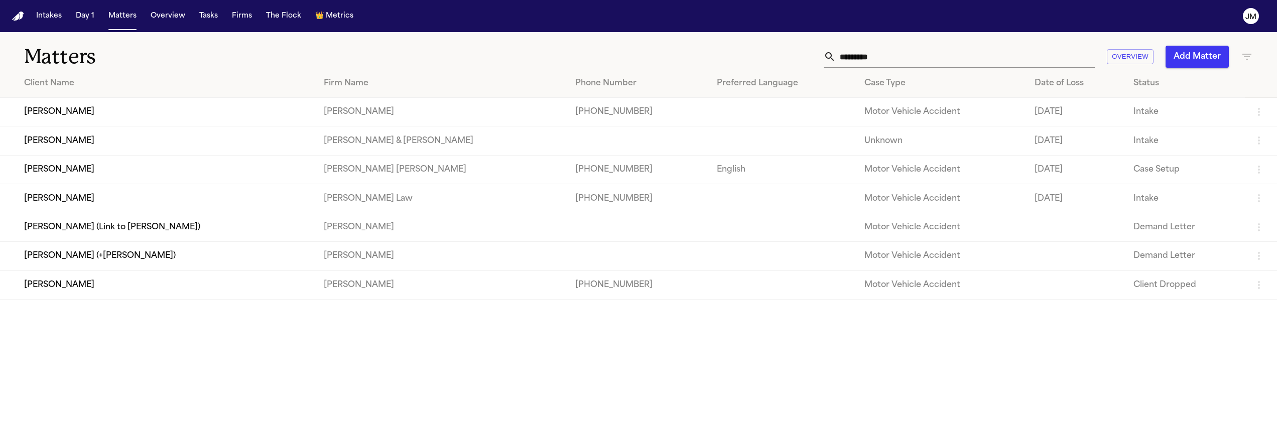
click at [859, 63] on input "*********" at bounding box center [965, 57] width 259 height 22
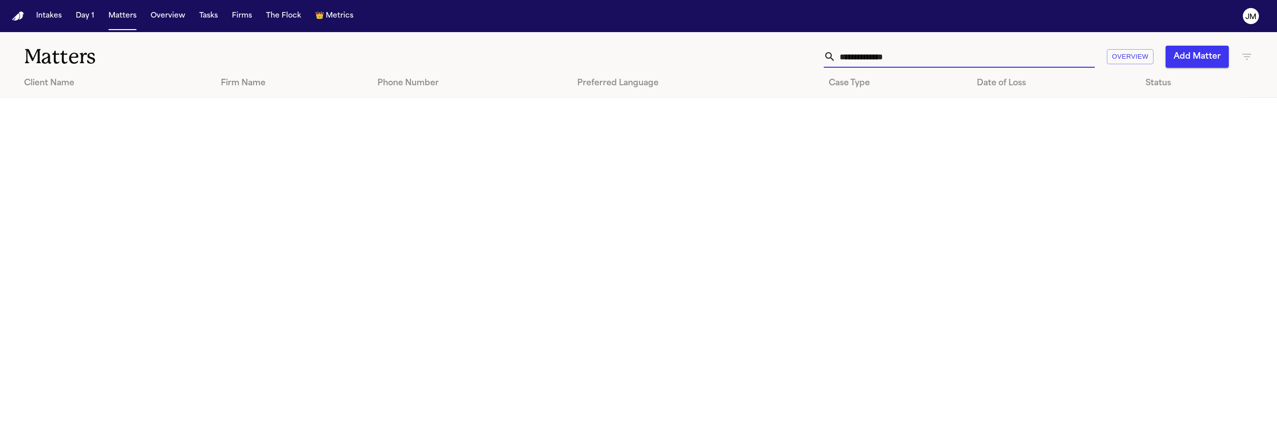
click at [858, 59] on input "**********" at bounding box center [965, 57] width 259 height 22
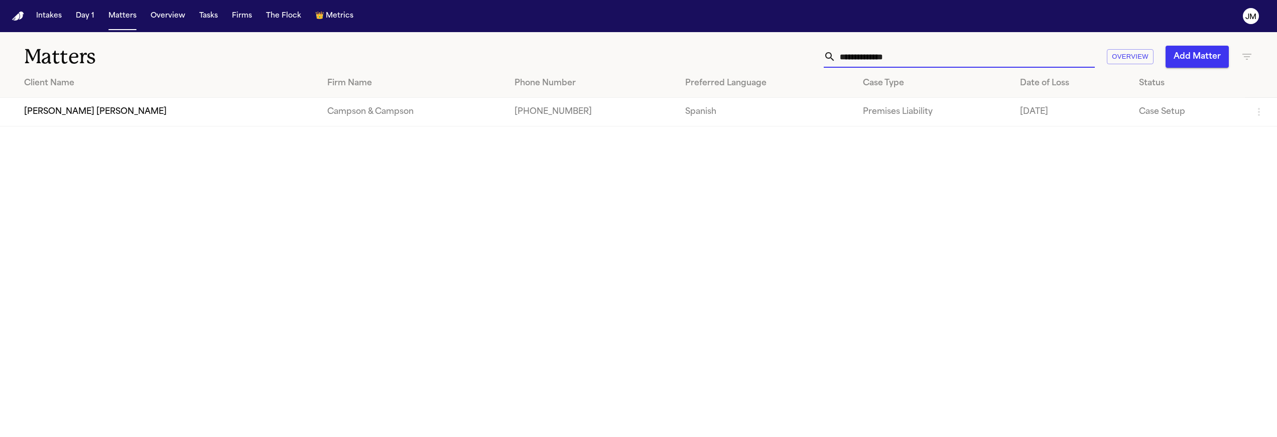
type input "**********"
click at [219, 107] on td "Julian Antonio Morales Nieves" at bounding box center [159, 112] width 319 height 29
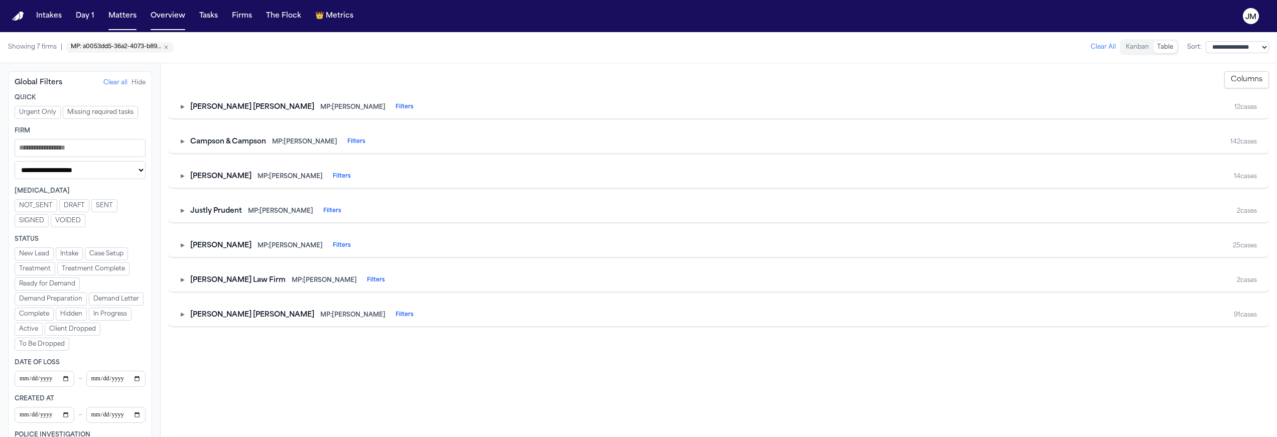
select select "**********"
click at [134, 18] on button "Matters" at bounding box center [122, 16] width 36 height 18
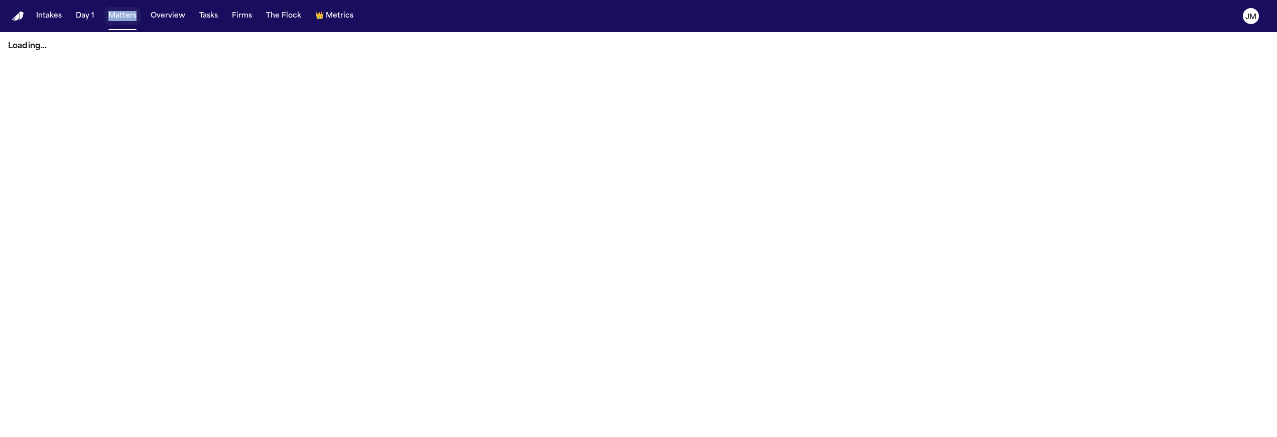
click at [109, 15] on button "Matters" at bounding box center [122, 16] width 36 height 18
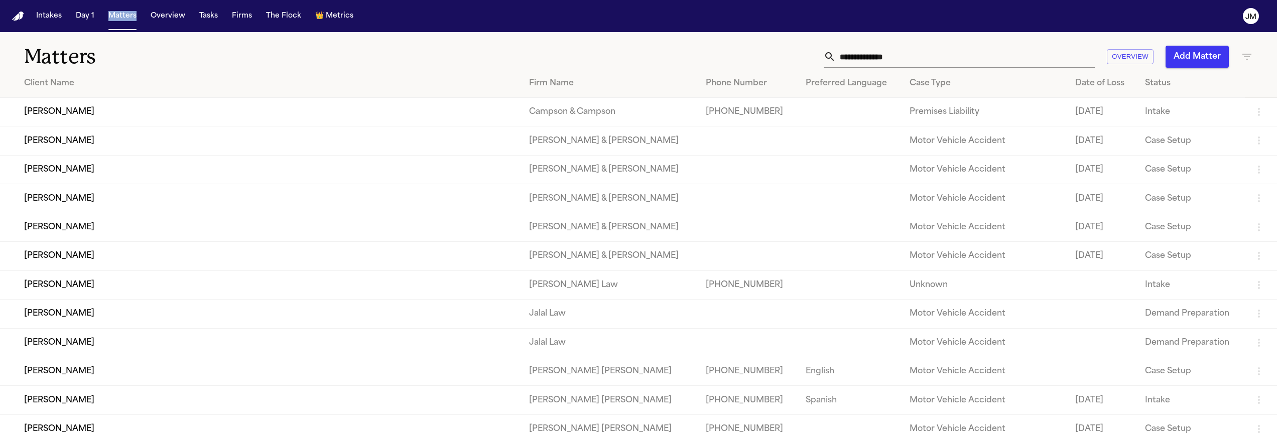
click at [887, 67] on input "text" at bounding box center [965, 57] width 259 height 22
click at [884, 56] on input "text" at bounding box center [965, 57] width 259 height 22
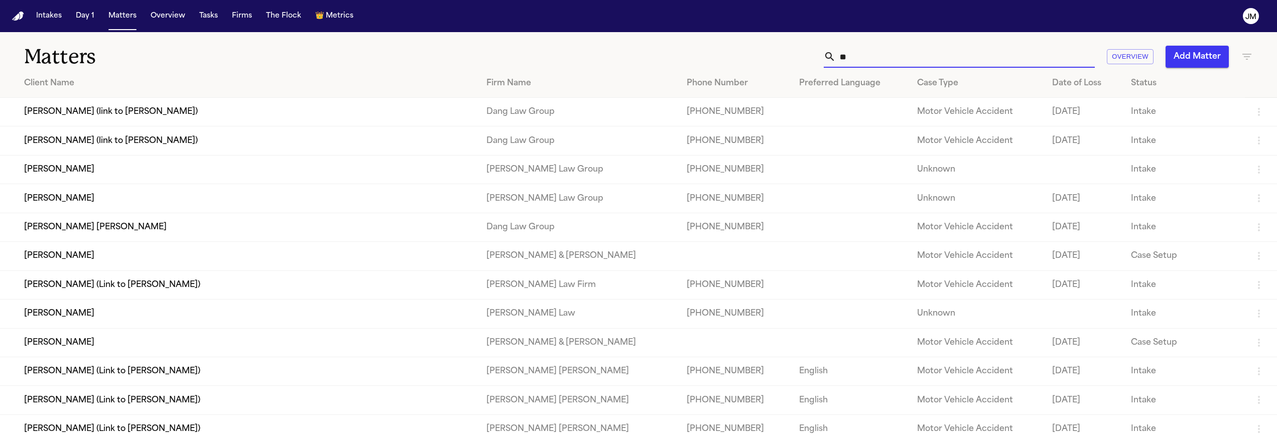
type input "*"
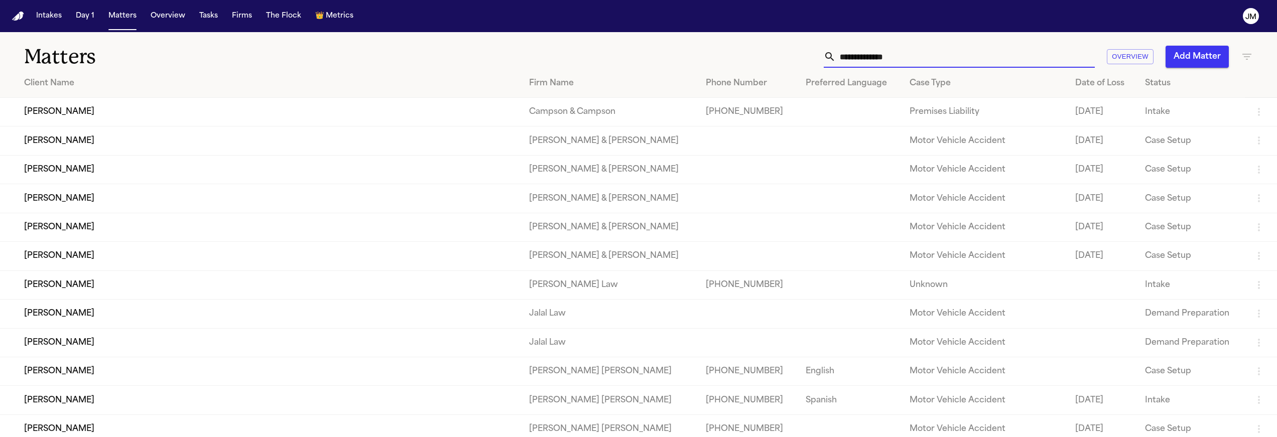
click at [862, 56] on input "text" at bounding box center [965, 57] width 259 height 22
click at [859, 57] on input "text" at bounding box center [965, 57] width 259 height 22
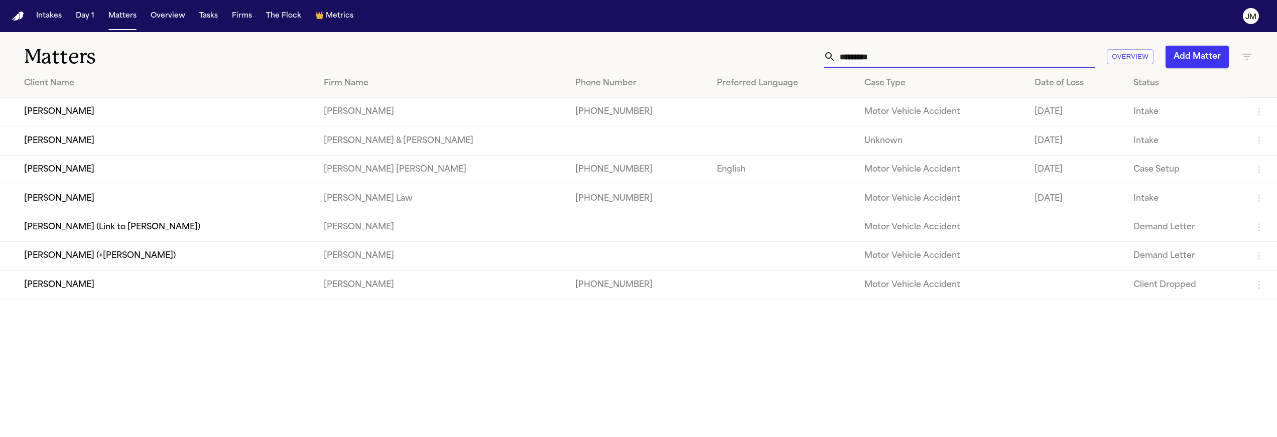
type input "*********"
click at [73, 177] on td "Stephanie Doerr" at bounding box center [158, 169] width 316 height 29
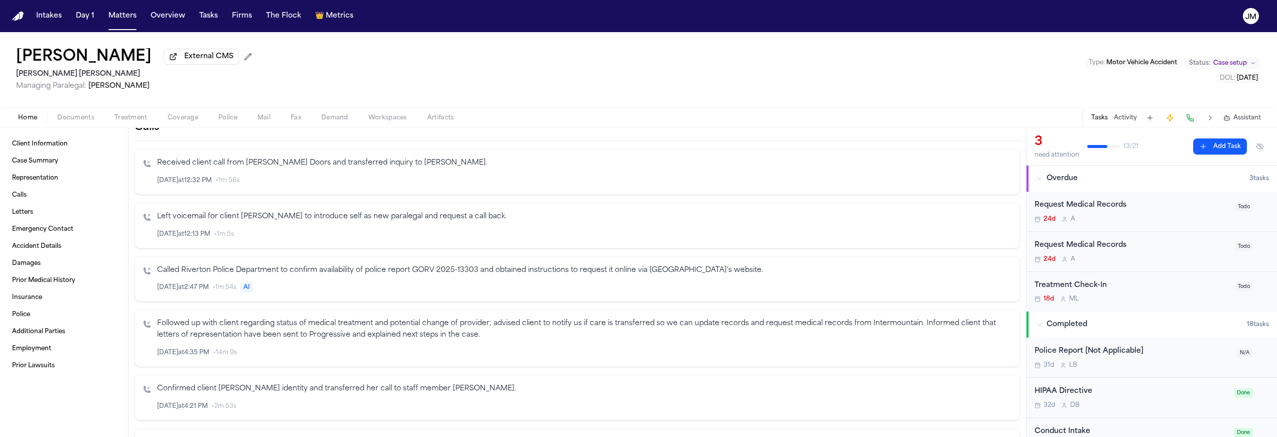
scroll to position [338, 0]
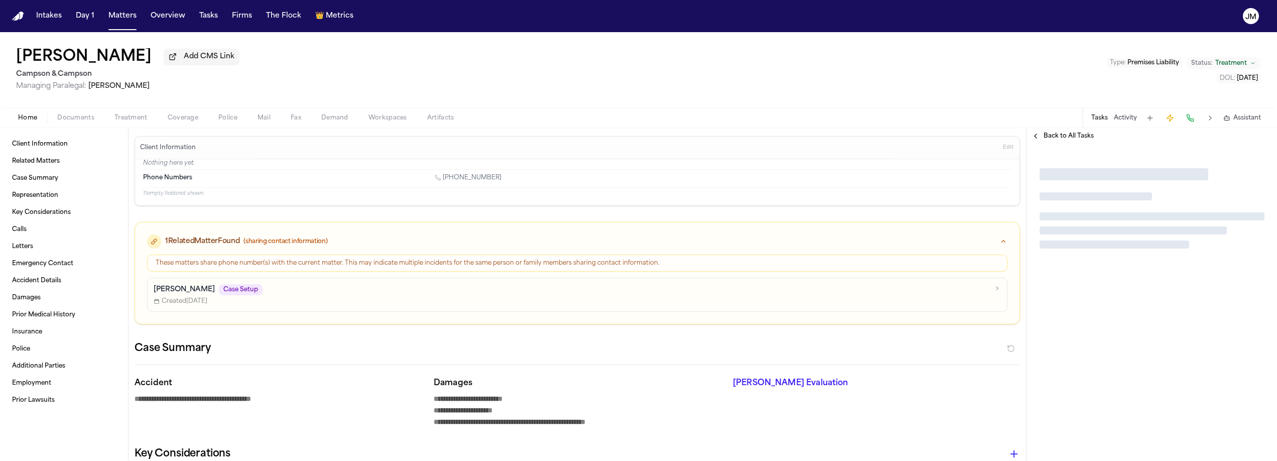
type textarea "*"
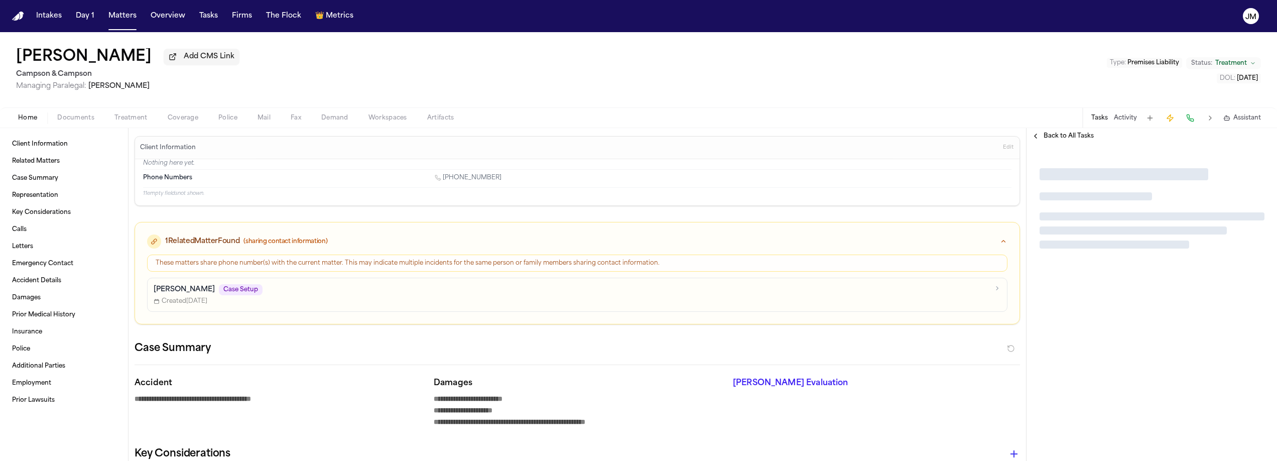
type textarea "*"
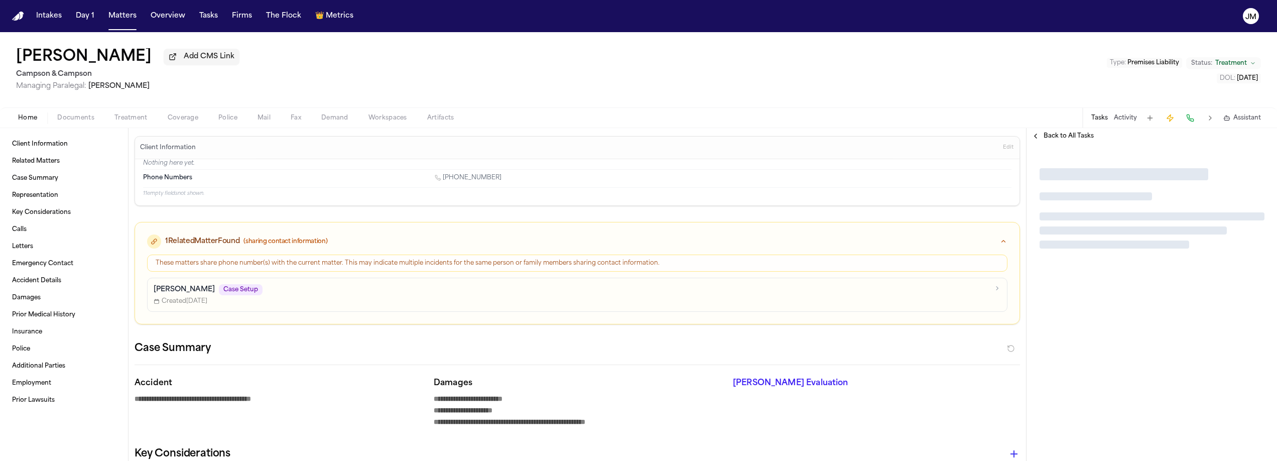
type textarea "*"
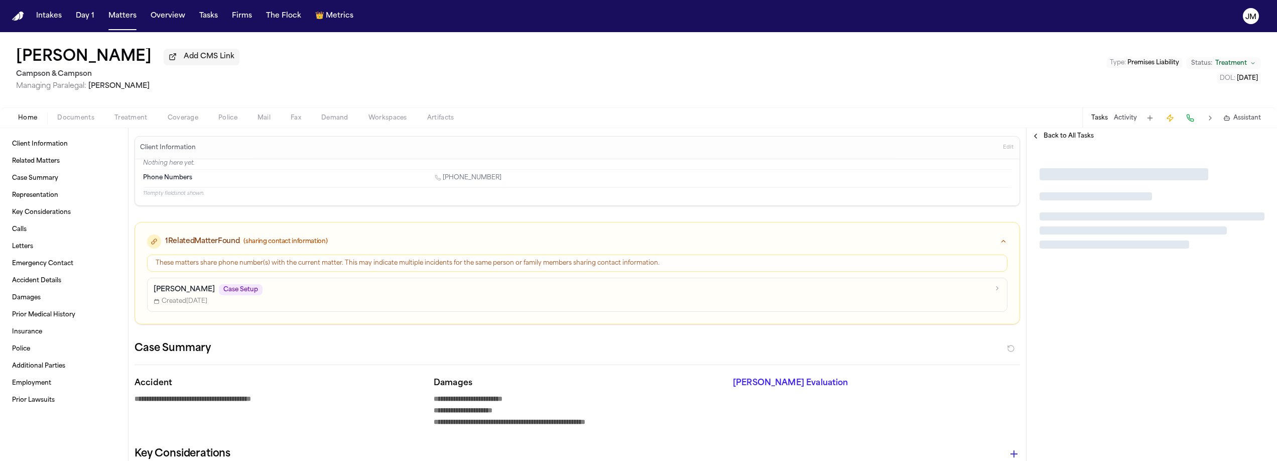
type textarea "*"
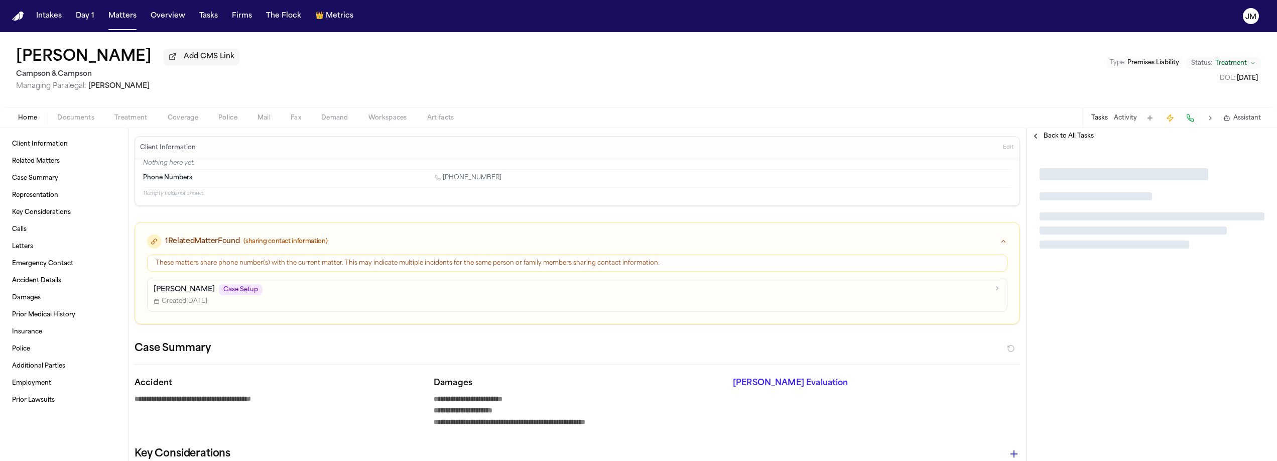
type textarea "*"
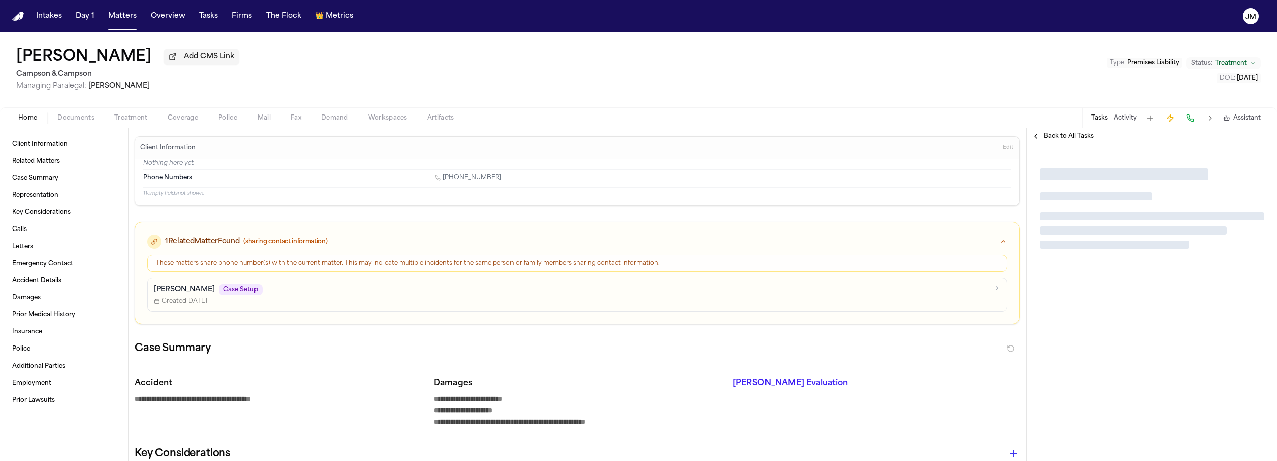
type textarea "*"
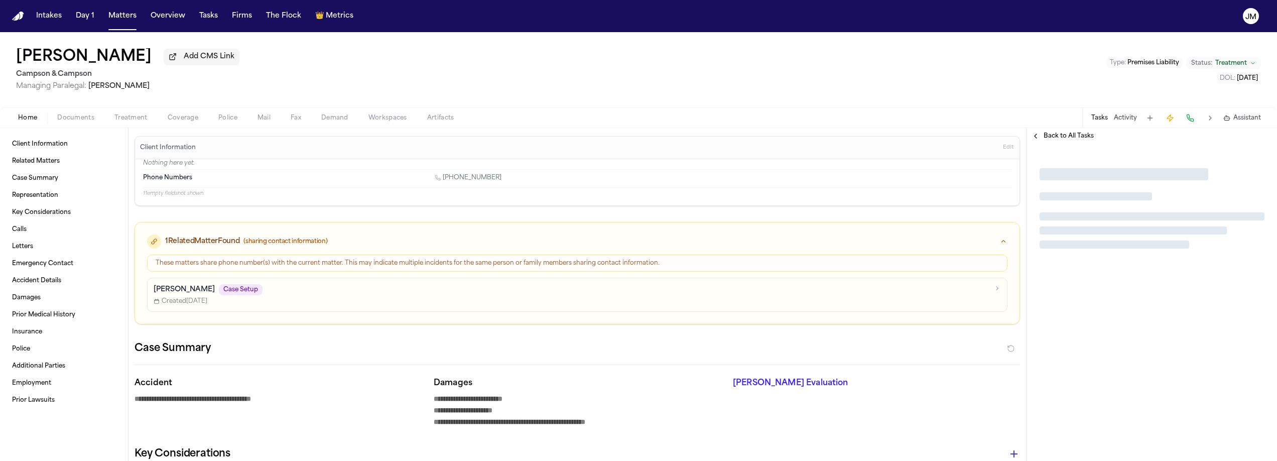
type textarea "*"
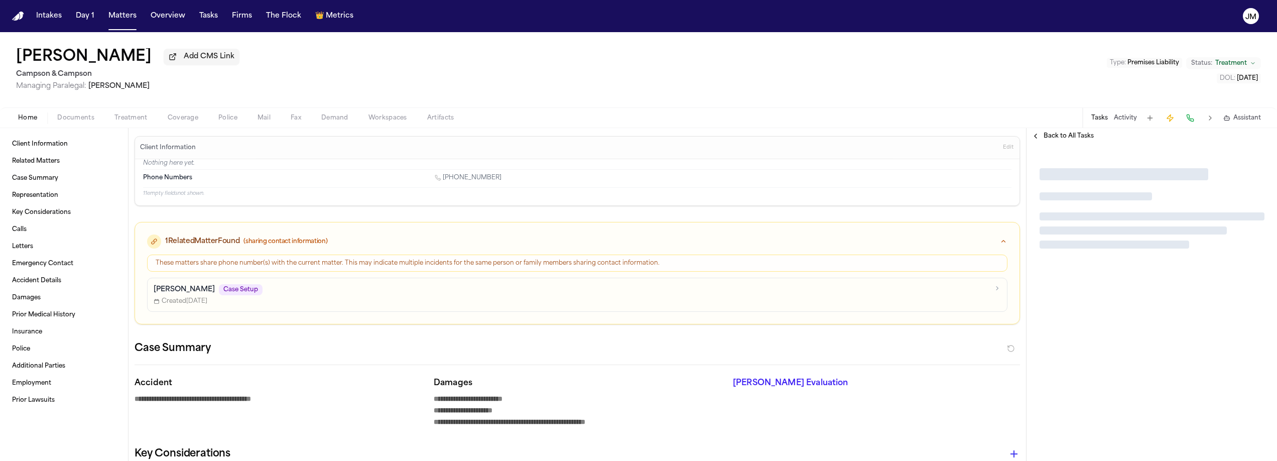
type textarea "*"
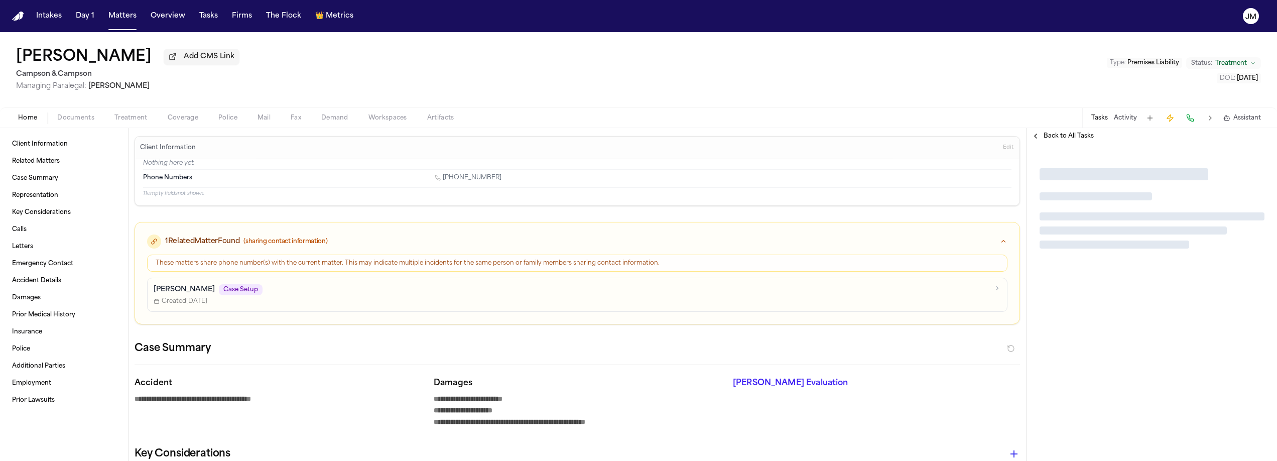
type textarea "*"
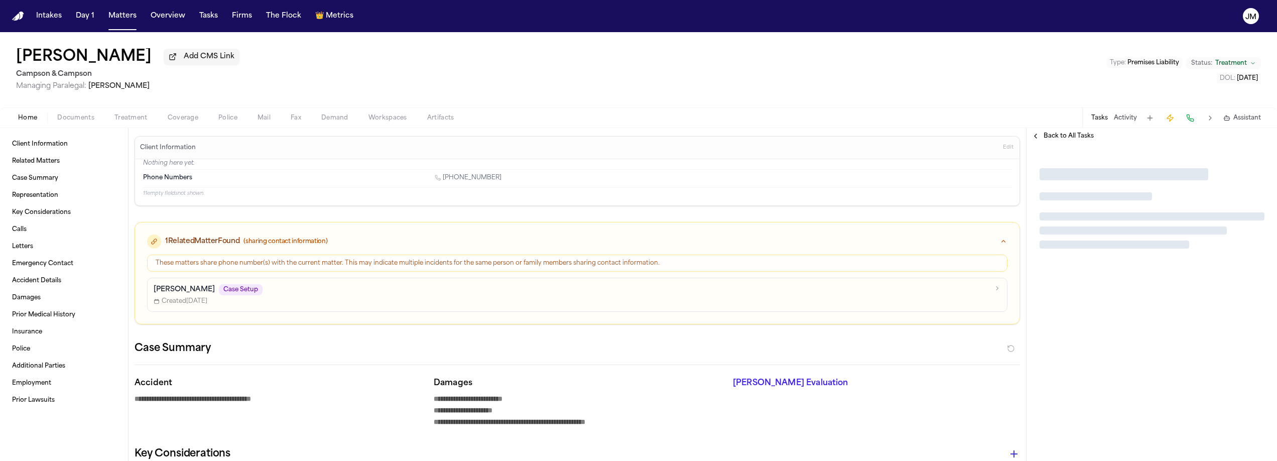
type textarea "*"
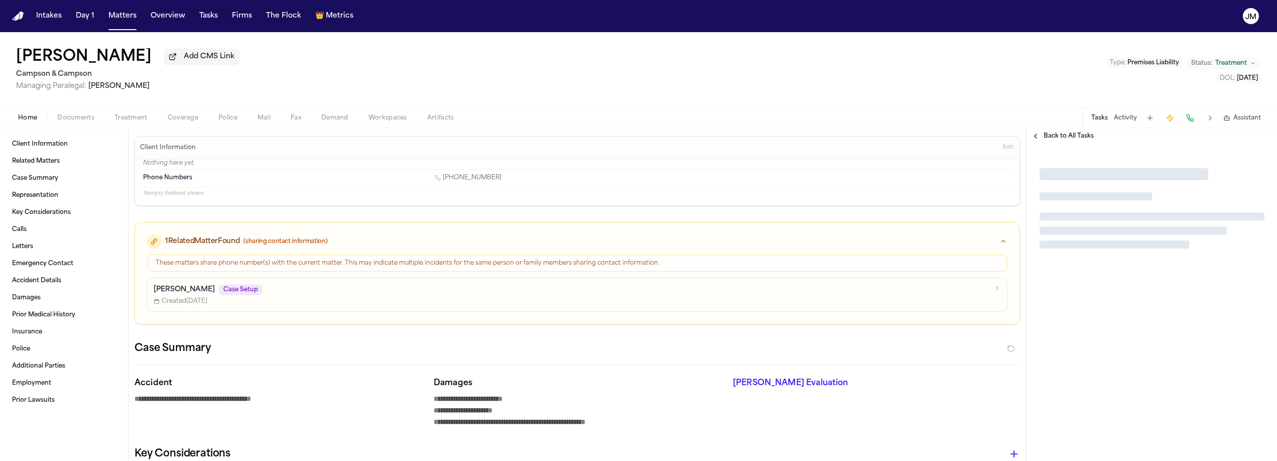
type textarea "*"
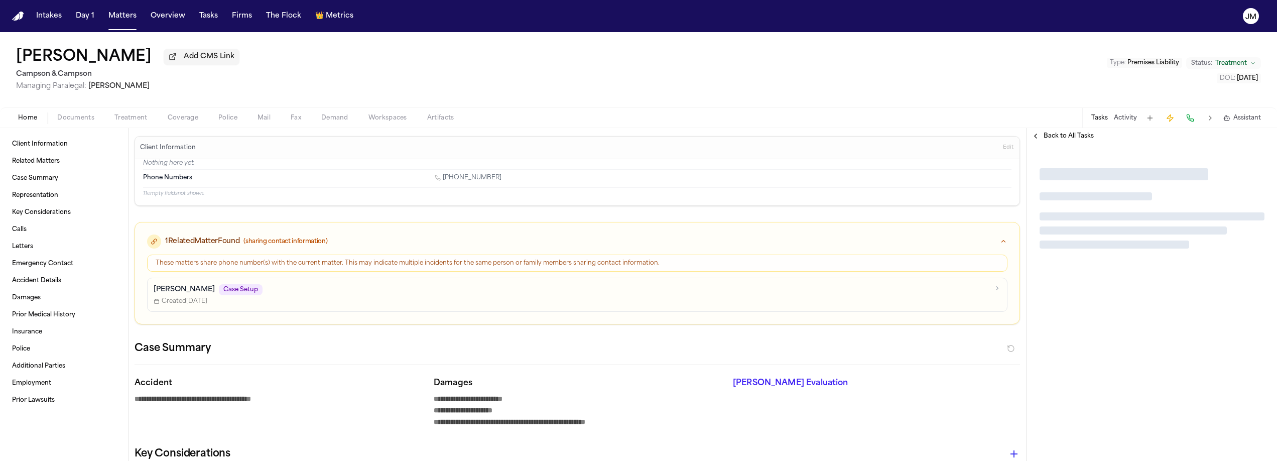
type textarea "*"
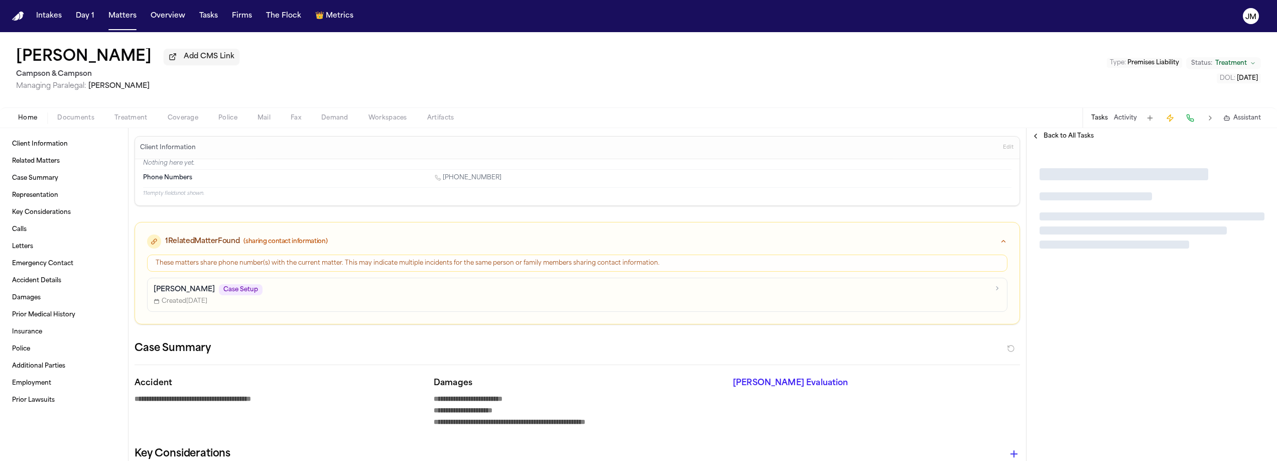
type textarea "*"
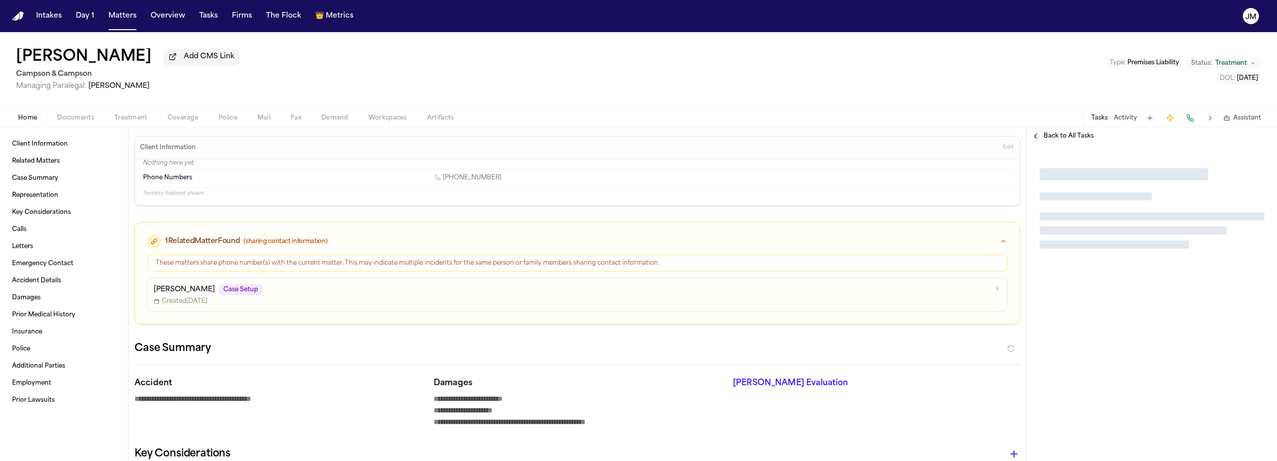
type textarea "*"
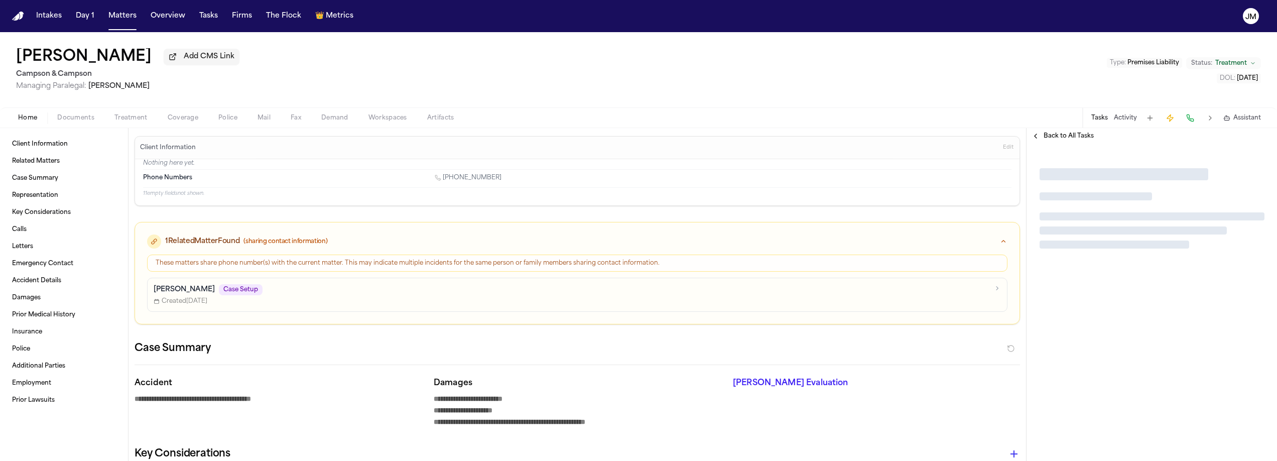
type textarea "*"
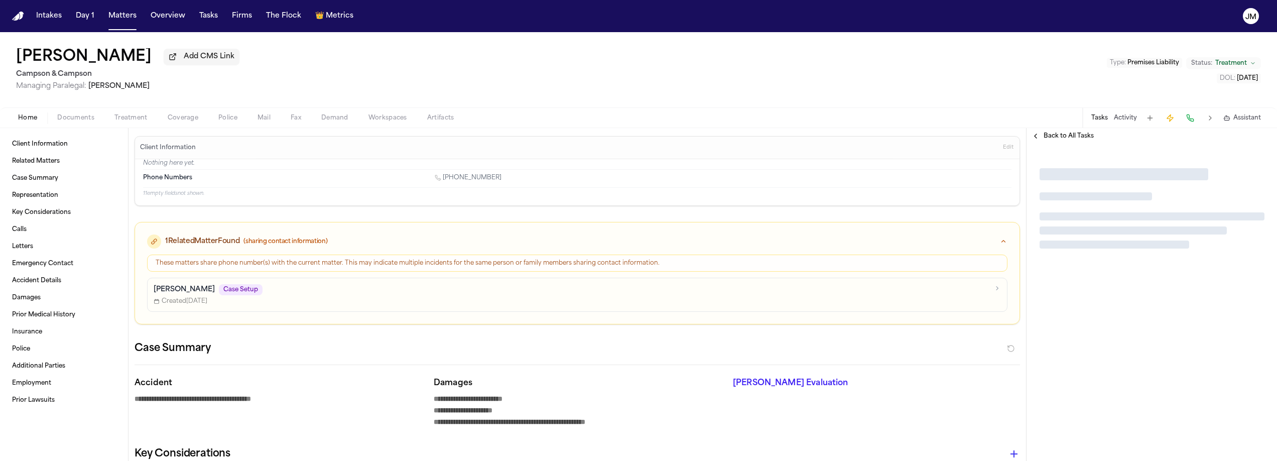
type textarea "*"
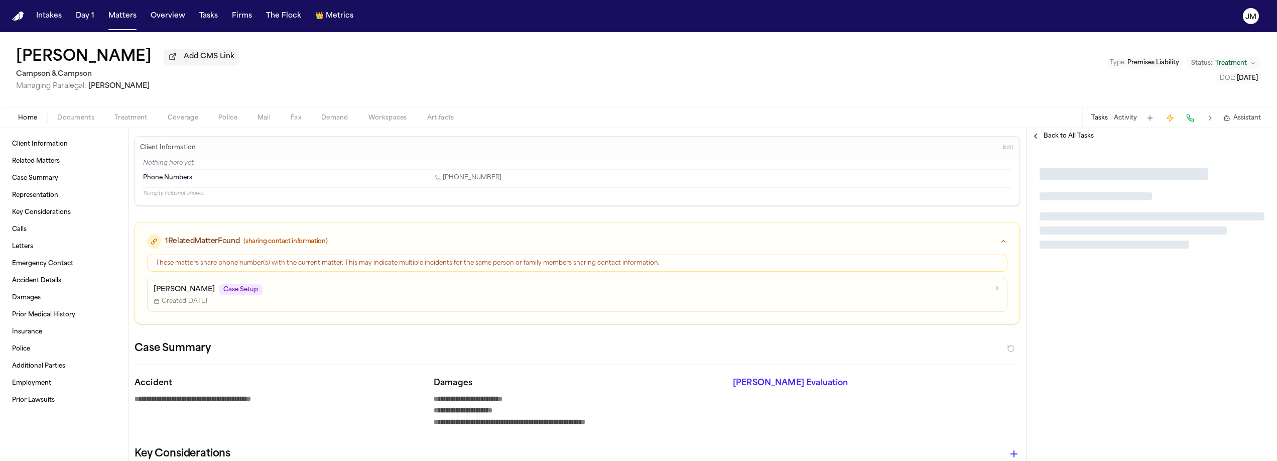
type textarea "*"
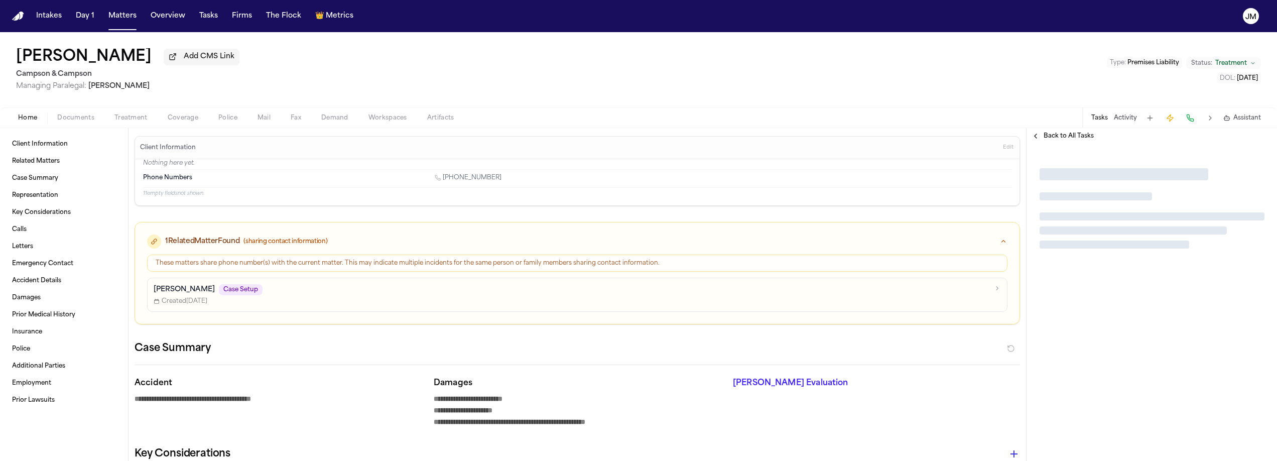
type textarea "*"
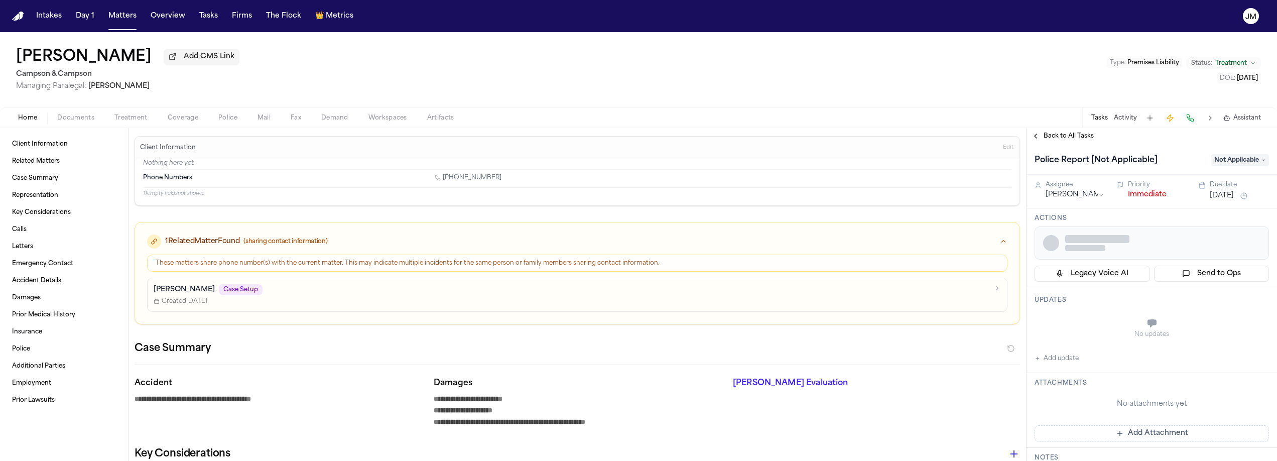
type textarea "*"
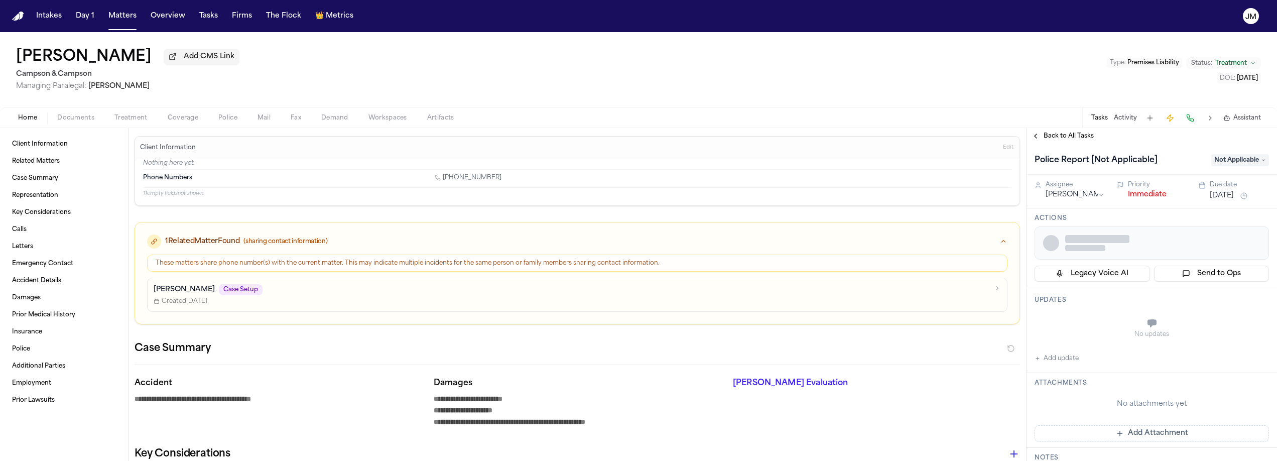
type textarea "*"
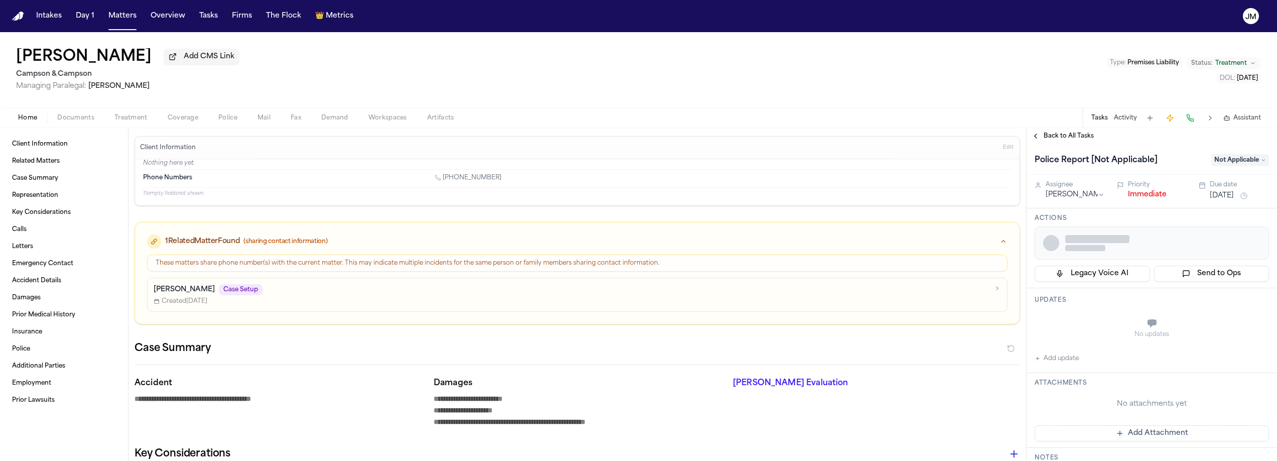
type textarea "*"
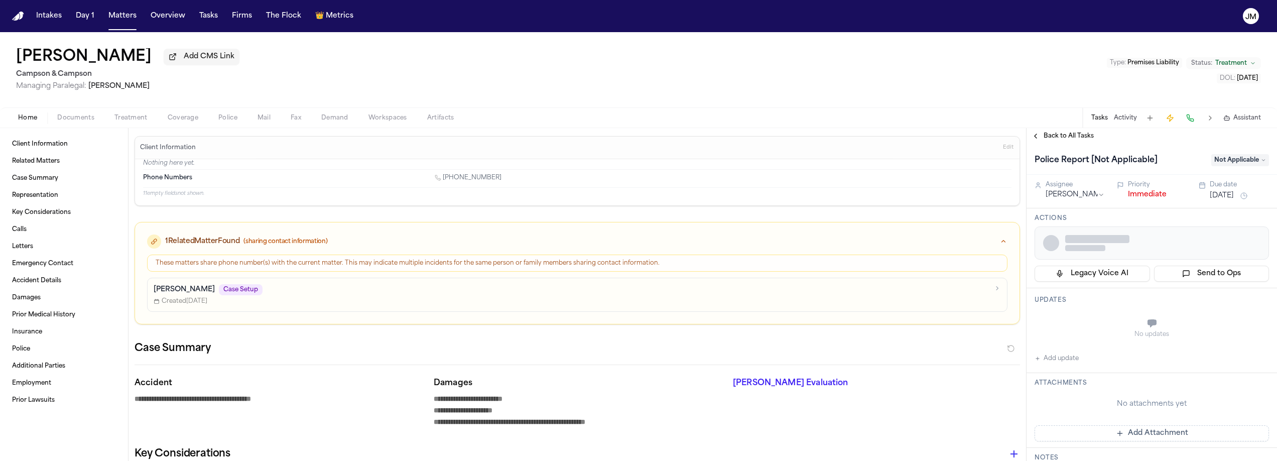
type textarea "*"
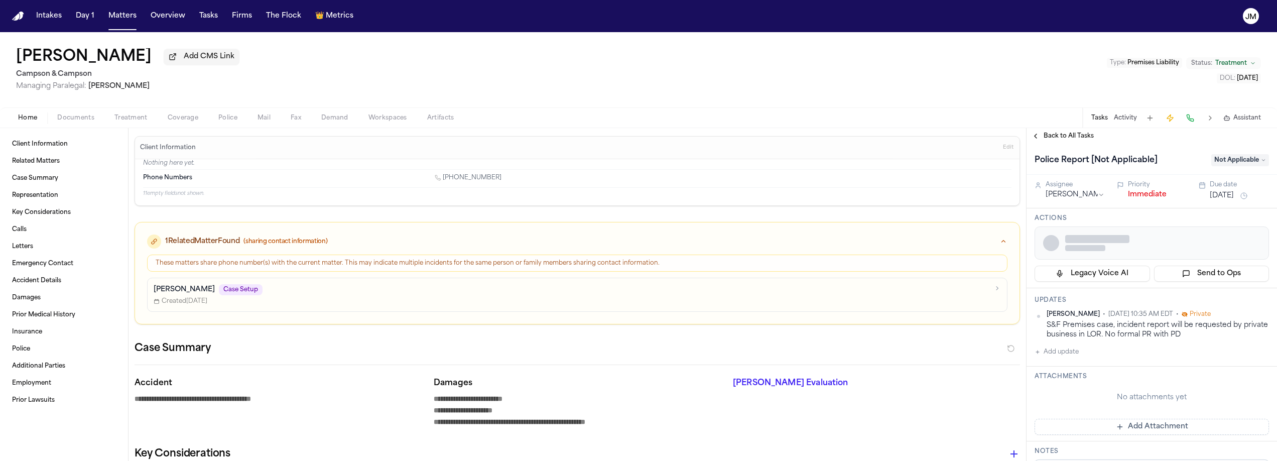
type textarea "*"
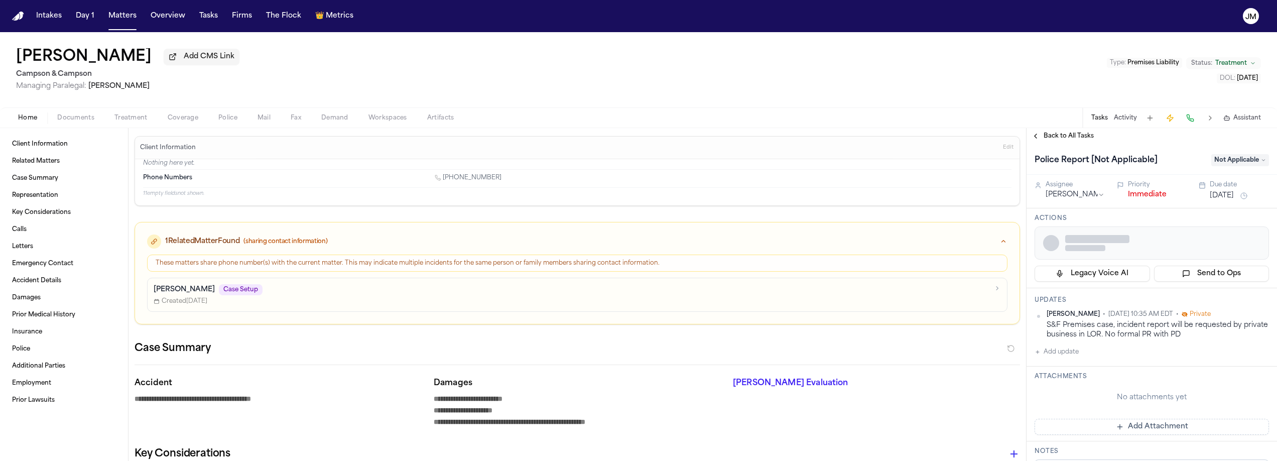
type textarea "*"
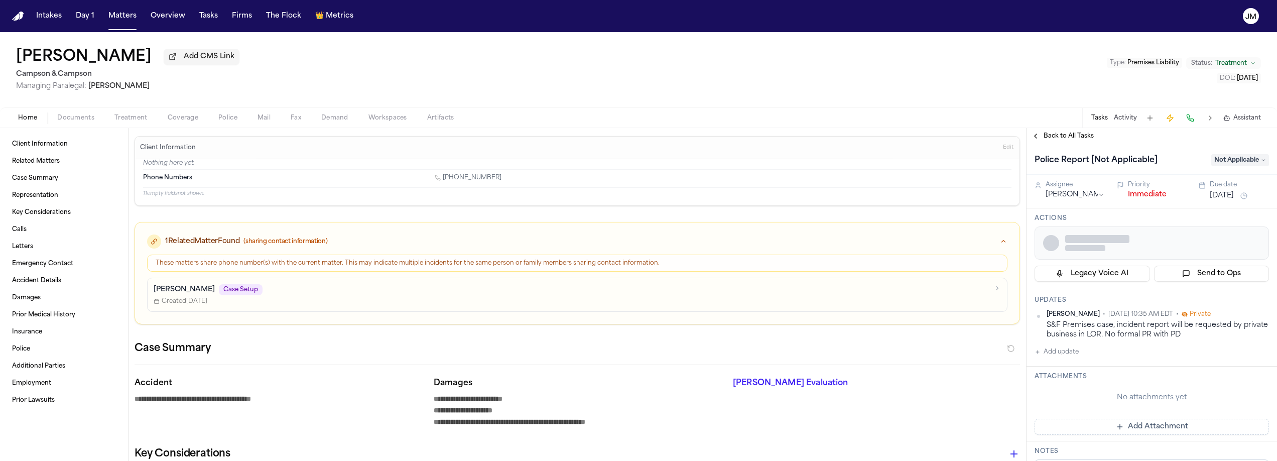
type textarea "*"
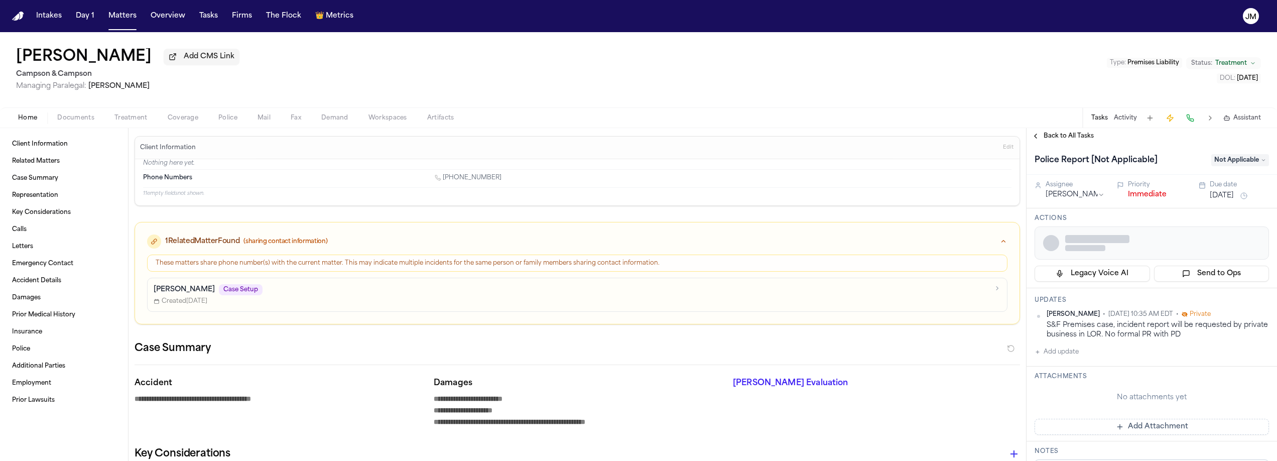
type textarea "*"
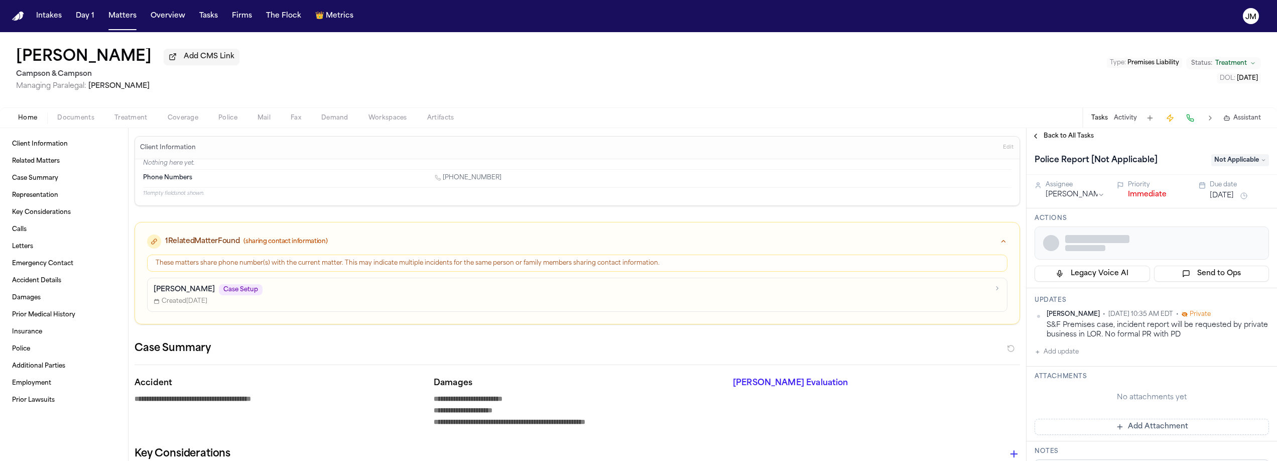
type textarea "*"
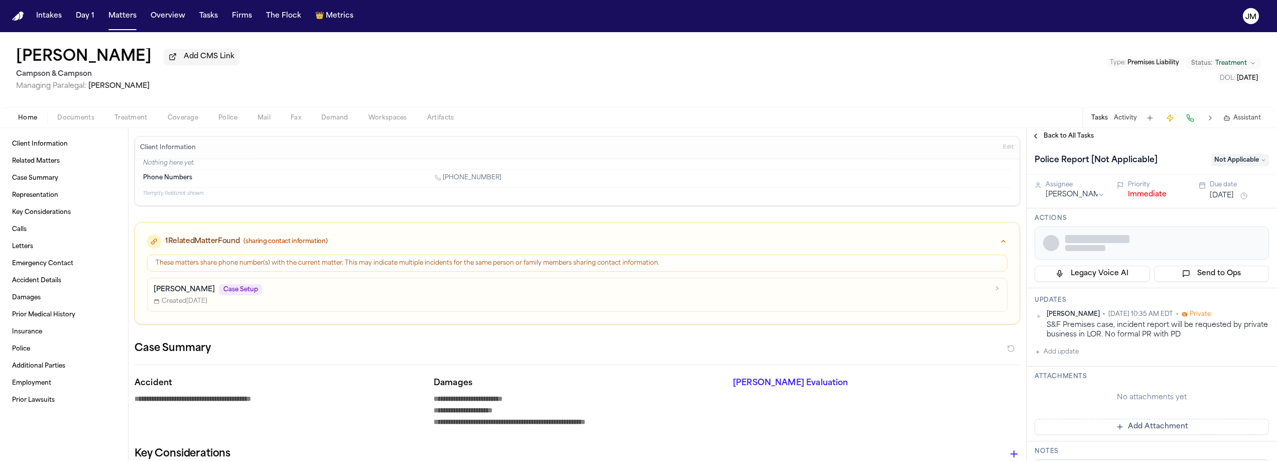
type textarea "*"
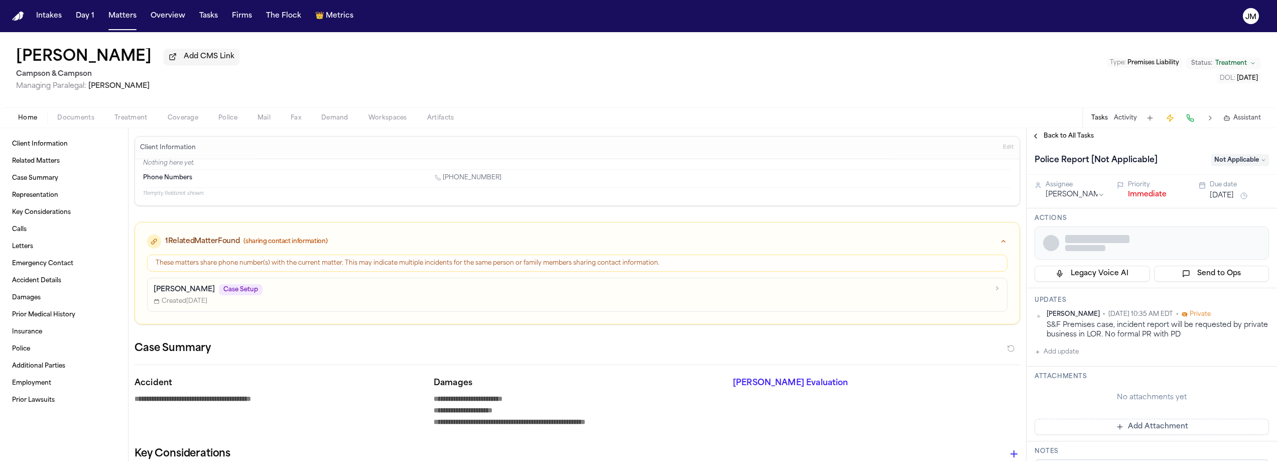
type textarea "*"
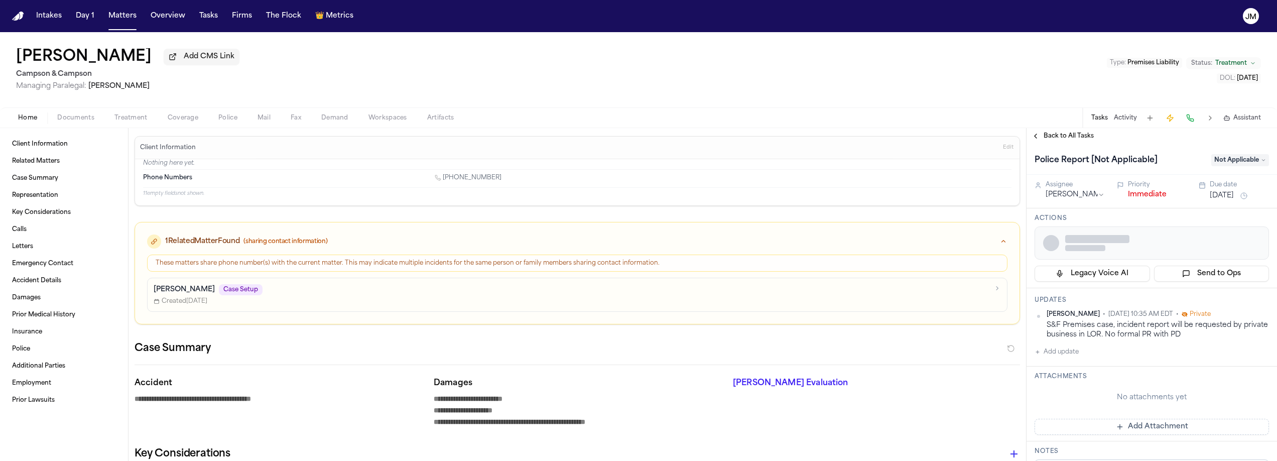
type textarea "*"
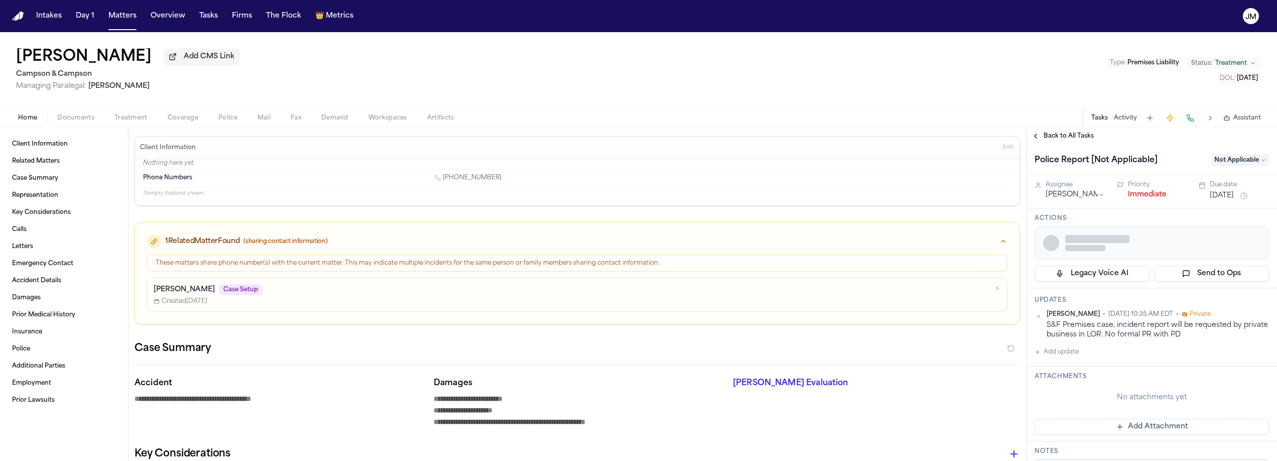
type textarea "*"
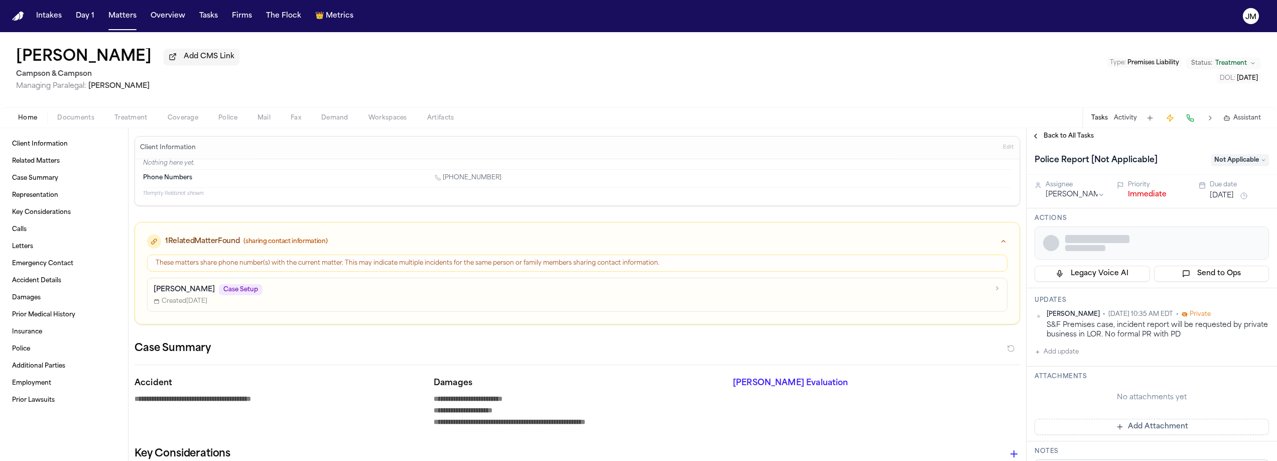
type textarea "*"
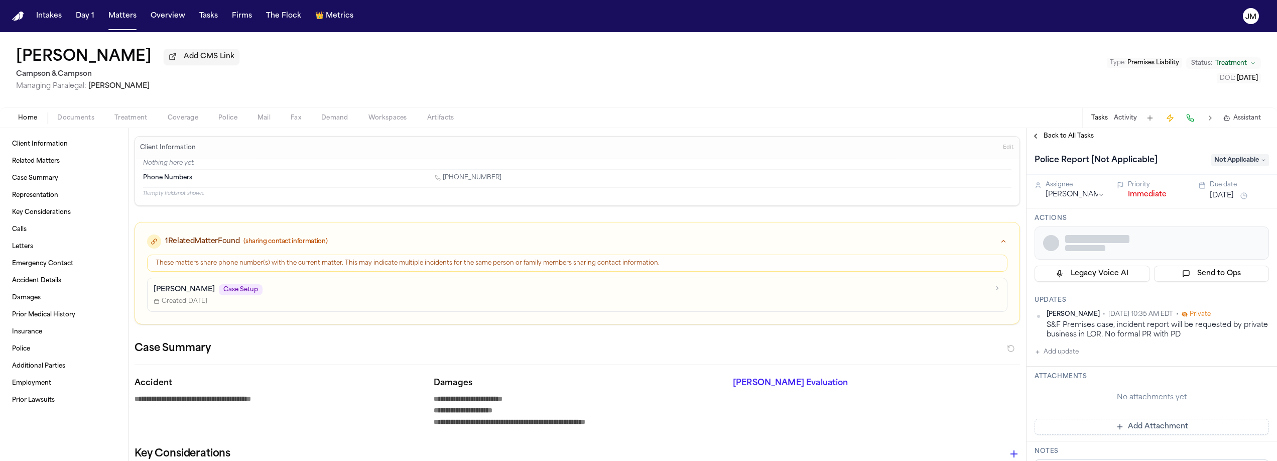
type textarea "*"
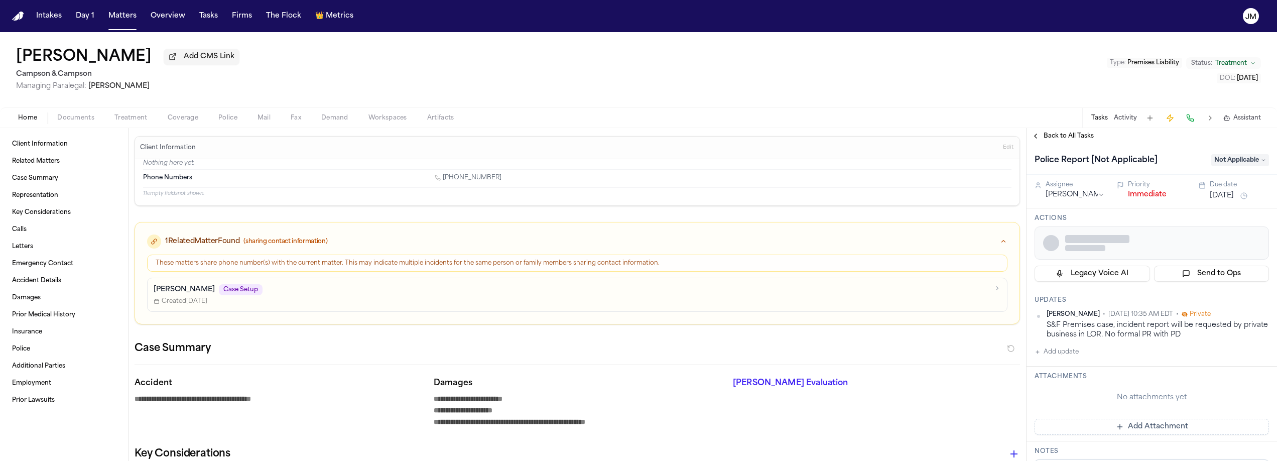
type textarea "*"
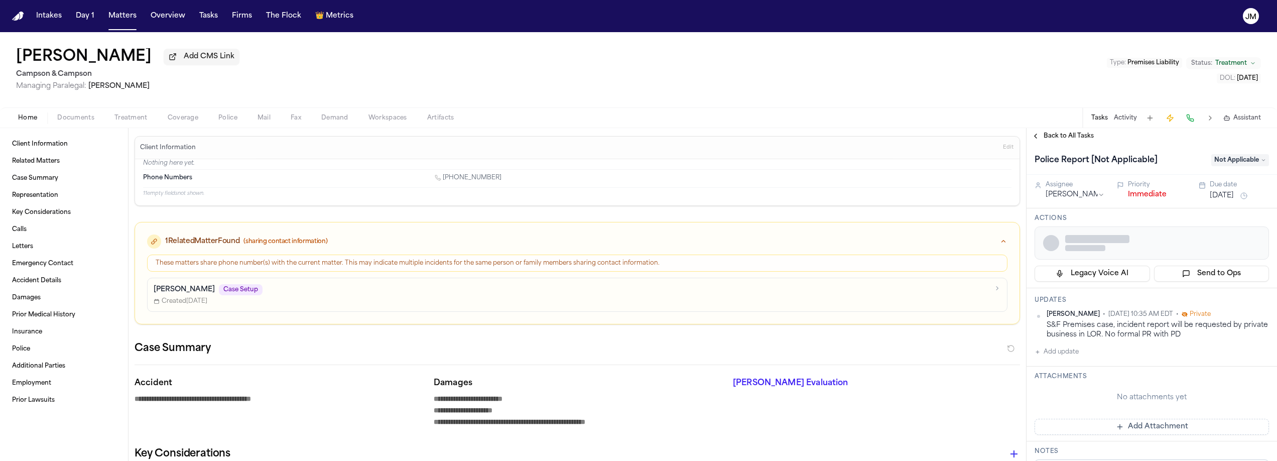
type textarea "*"
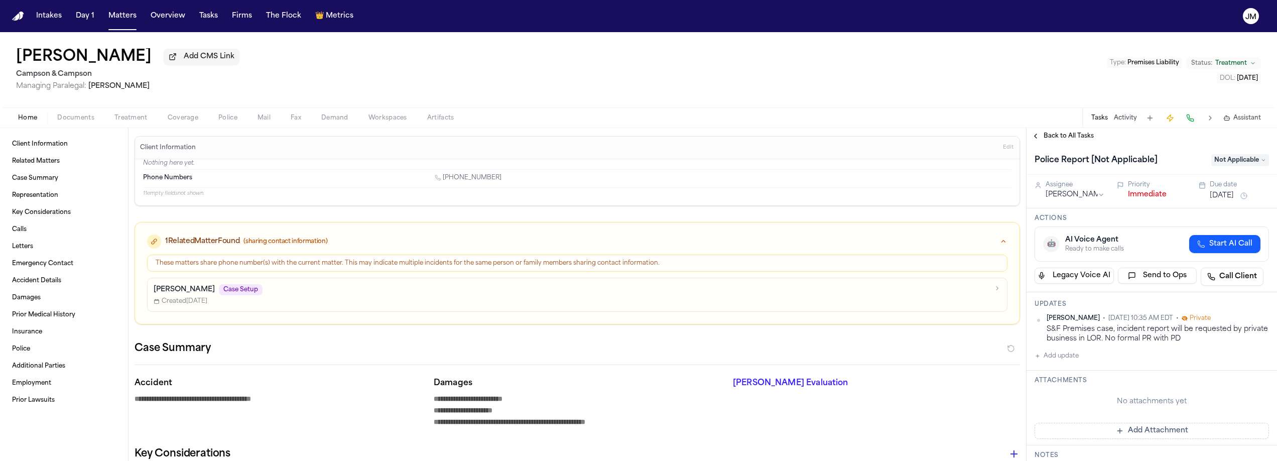
type textarea "*"
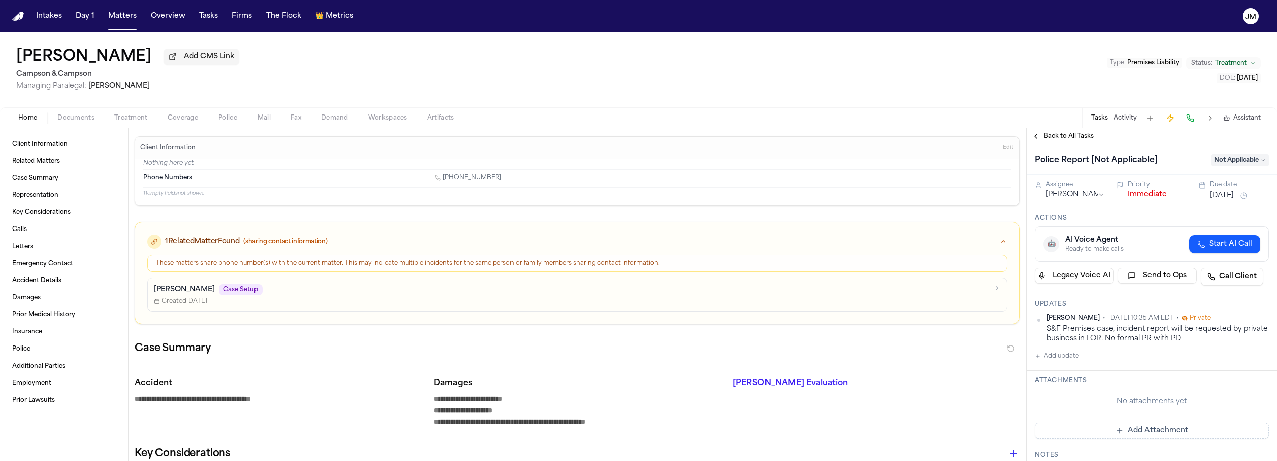
type textarea "*"
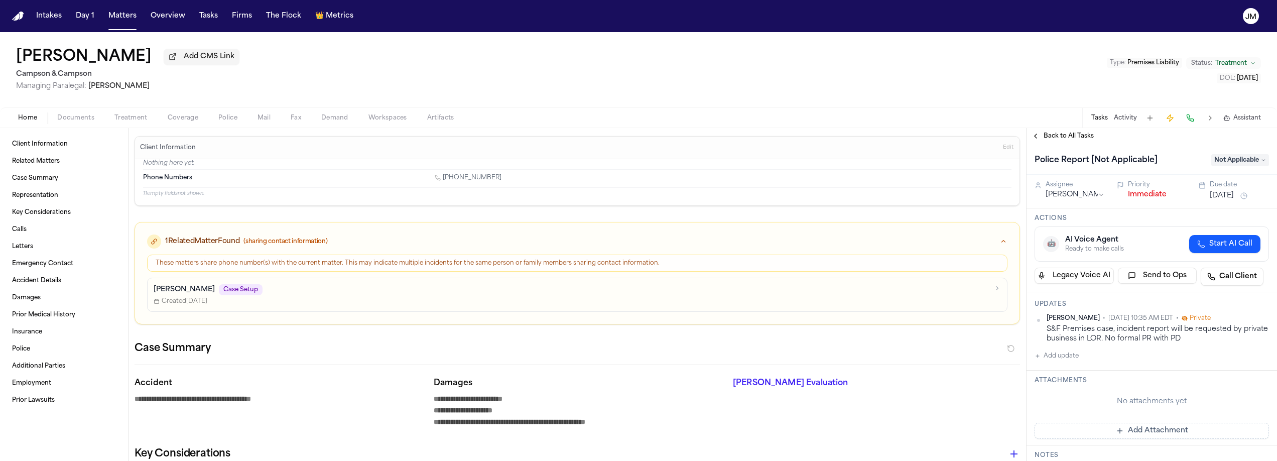
type textarea "*"
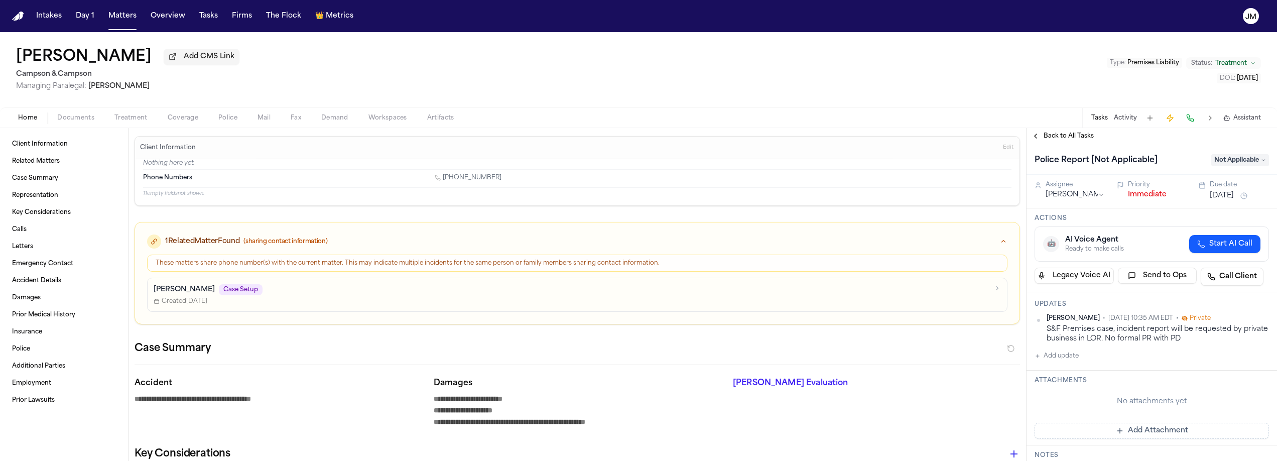
type textarea "*"
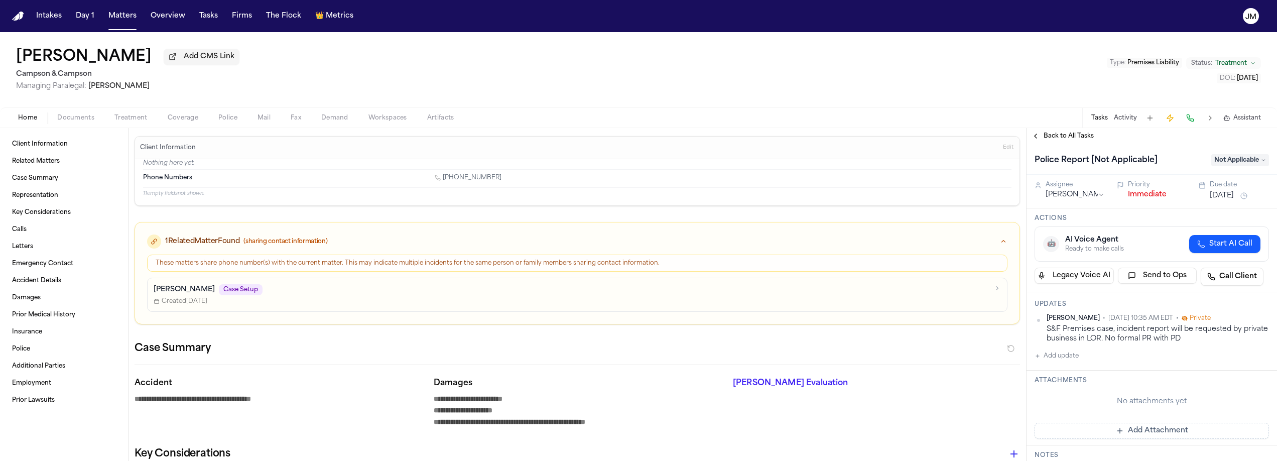
type textarea "*"
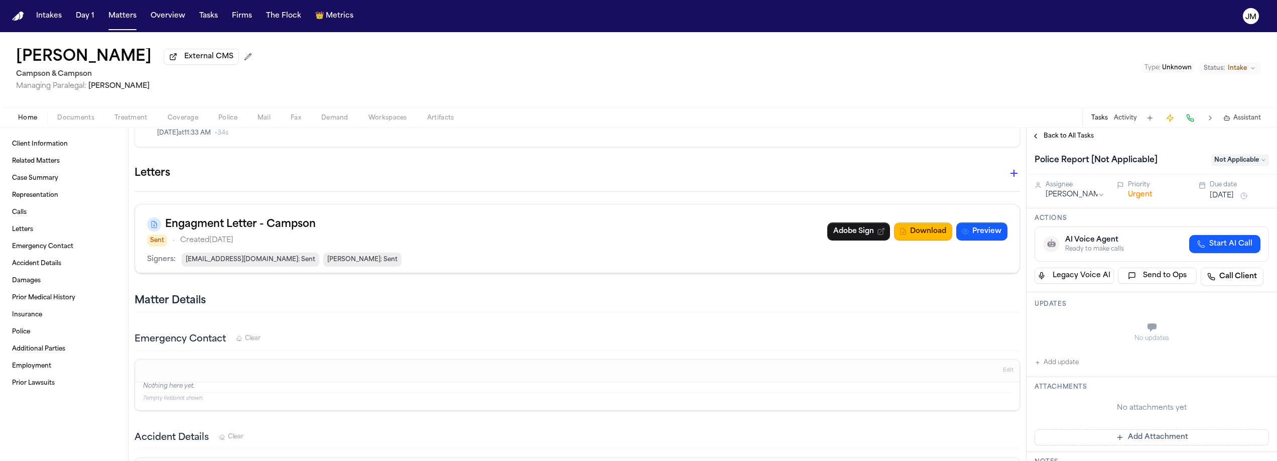
scroll to position [608, 0]
